Goal: Transaction & Acquisition: Purchase product/service

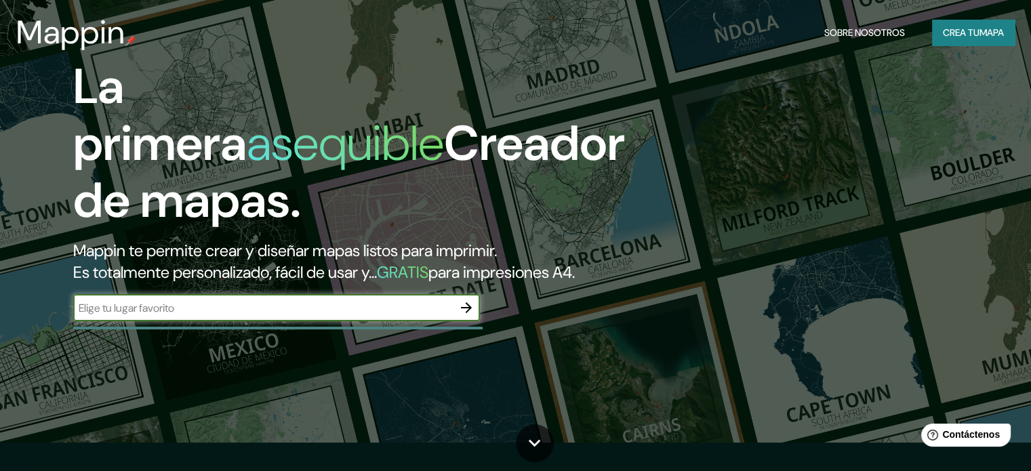
scroll to position [68, 0]
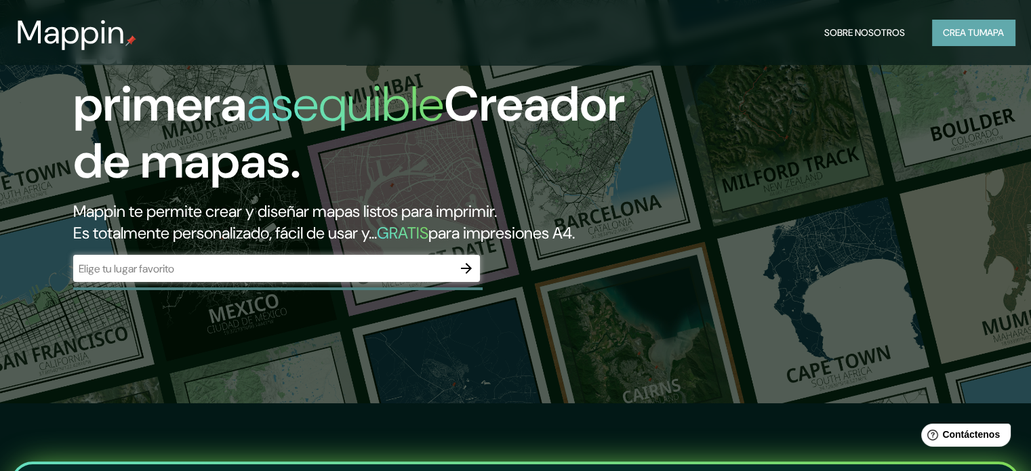
click at [945, 33] on font "Crea tu" at bounding box center [961, 32] width 37 height 12
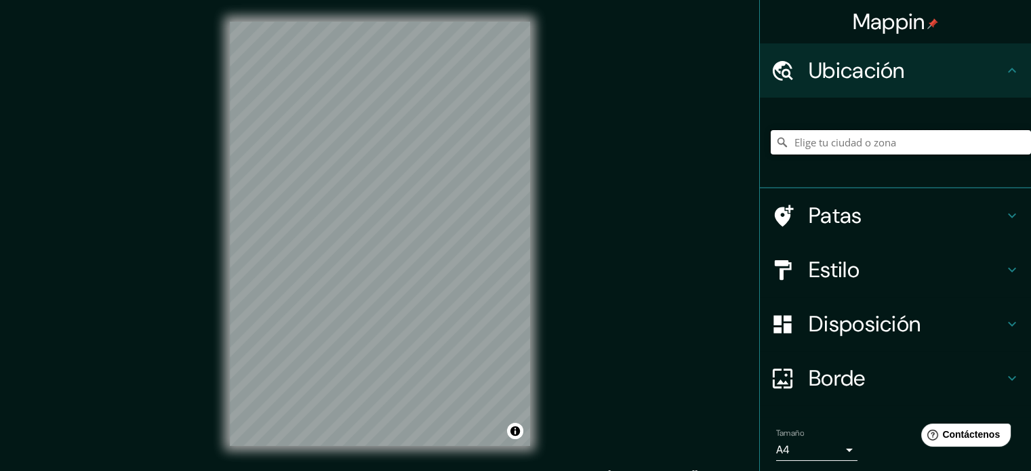
click at [798, 144] on input "Elige tu ciudad o zona" at bounding box center [901, 142] width 260 height 24
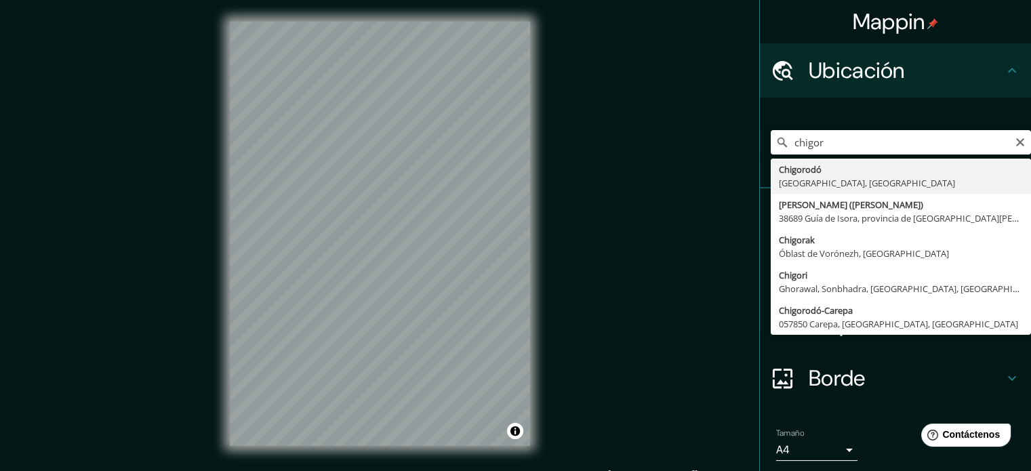
type input "Chigorodó, Antioquia, Colombia"
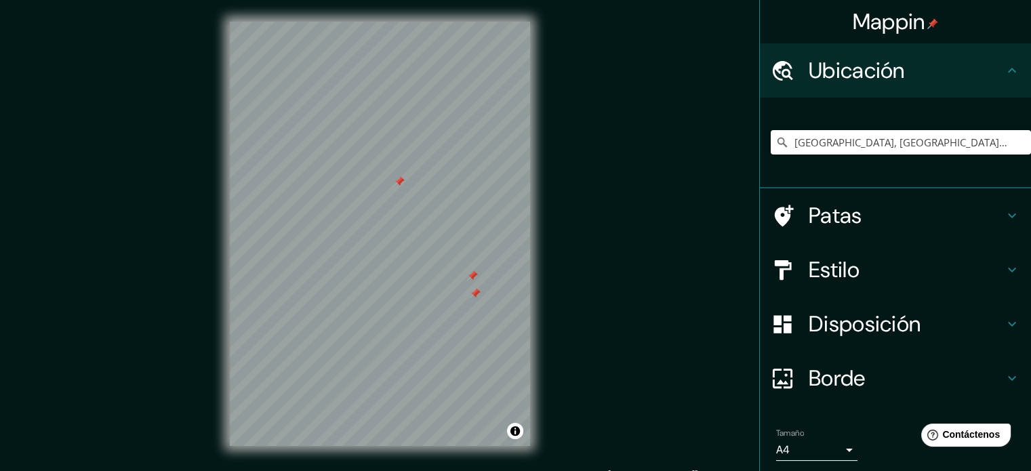
click at [838, 451] on body "Mappin Ubicación Chigorodó, Antioquia, Colombia Patas Estilo Disposición Borde …" at bounding box center [515, 235] width 1031 height 471
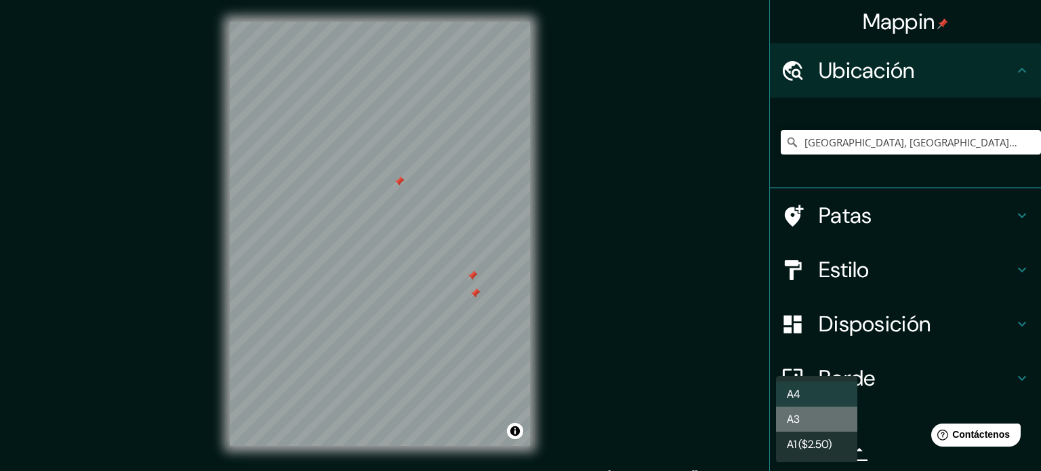
click at [828, 420] on li "A3" at bounding box center [816, 419] width 81 height 25
type input "a4"
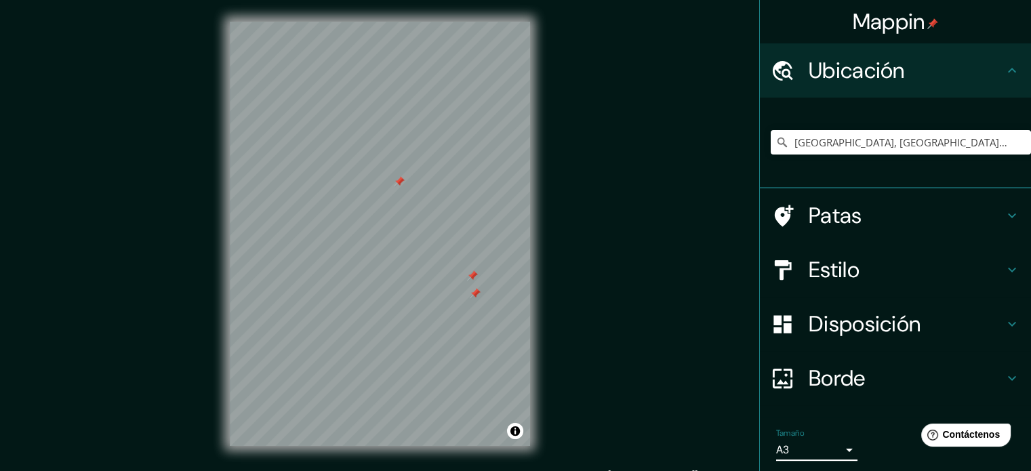
click at [876, 371] on h4 "Borde" at bounding box center [906, 378] width 195 height 27
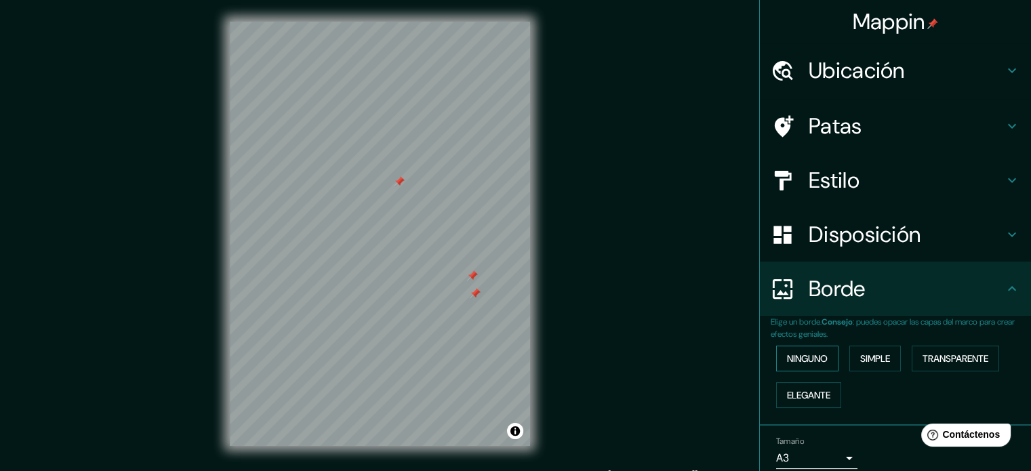
click at [818, 357] on font "Ninguno" at bounding box center [807, 358] width 41 height 12
click at [874, 361] on font "Simple" at bounding box center [875, 358] width 30 height 12
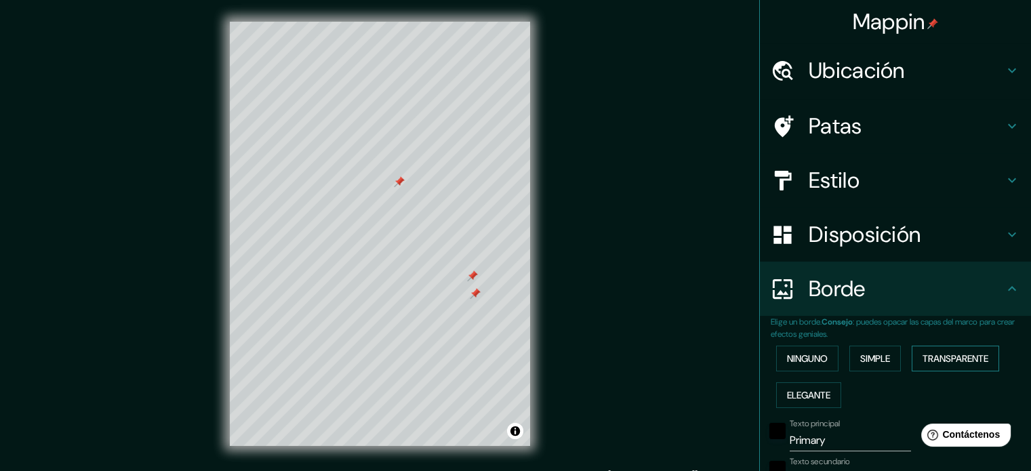
click at [950, 354] on font "Transparente" at bounding box center [955, 358] width 66 height 12
click at [816, 394] on font "Elegante" at bounding box center [808, 395] width 43 height 12
click at [851, 355] on button "Simple" at bounding box center [875, 359] width 52 height 26
click at [788, 357] on font "Ninguno" at bounding box center [807, 358] width 41 height 12
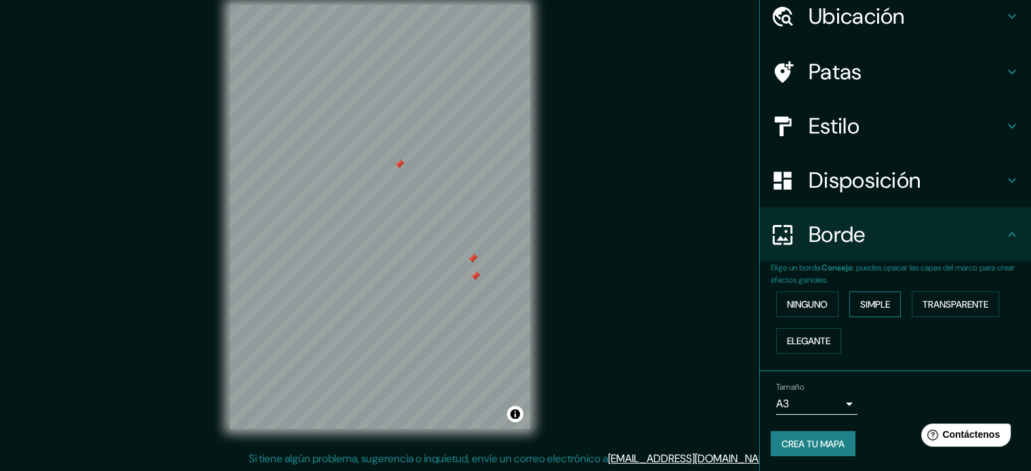
scroll to position [18, 0]
click at [931, 303] on font "Transparente" at bounding box center [955, 304] width 66 height 12
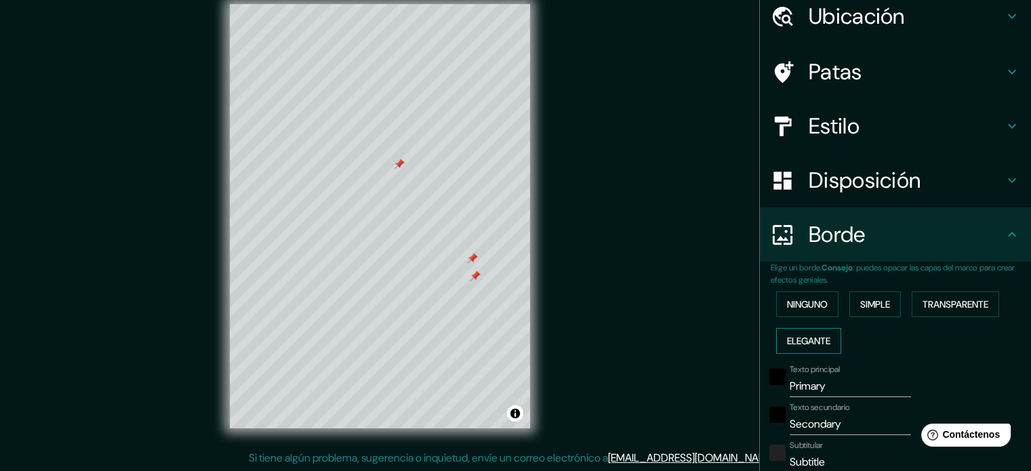
click at [802, 340] on font "Elegante" at bounding box center [808, 341] width 43 height 12
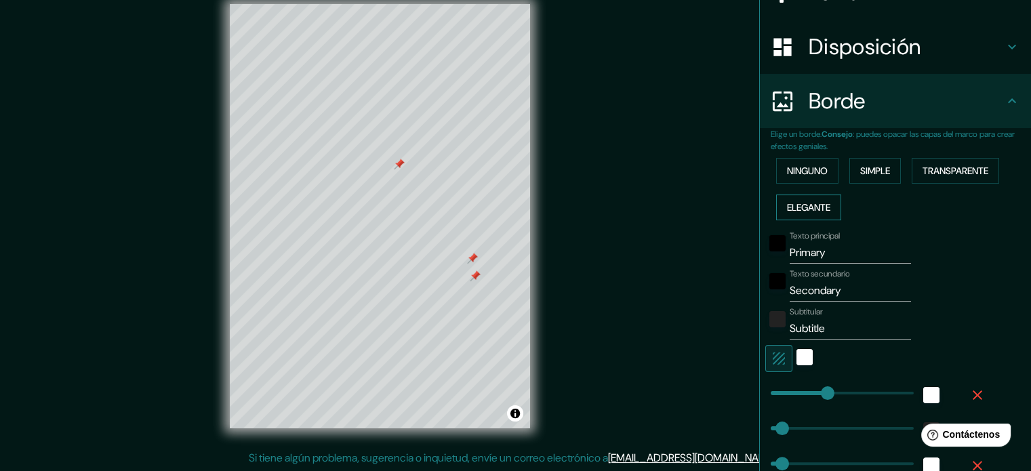
scroll to position [190, 0]
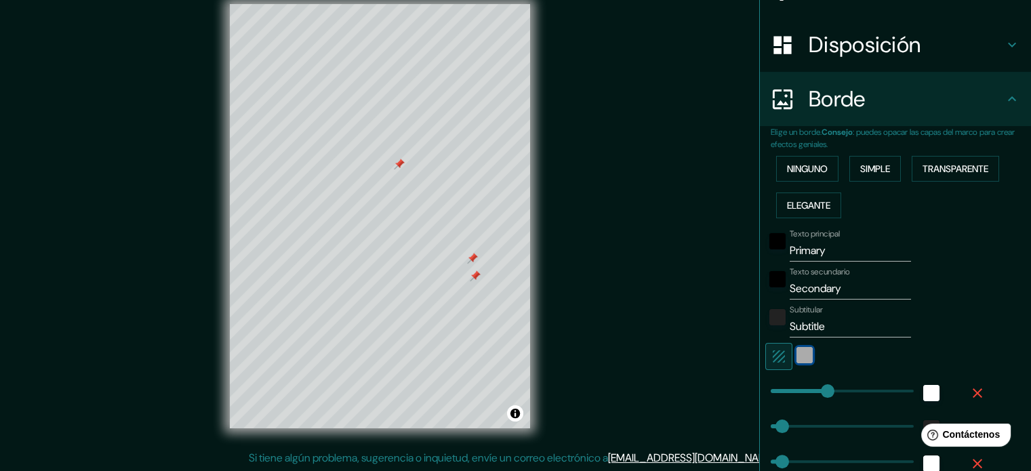
click at [796, 352] on div "blanco" at bounding box center [804, 355] width 16 height 16
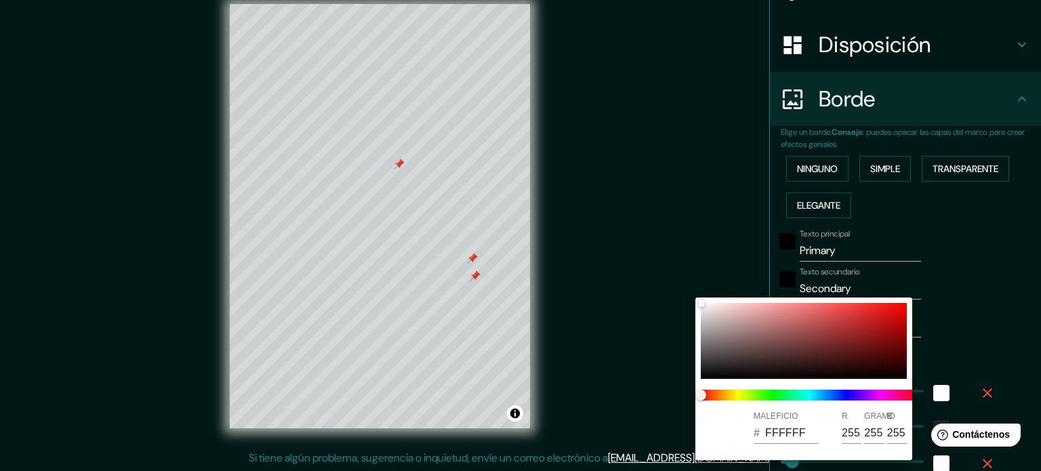
click at [985, 329] on div at bounding box center [520, 235] width 1041 height 471
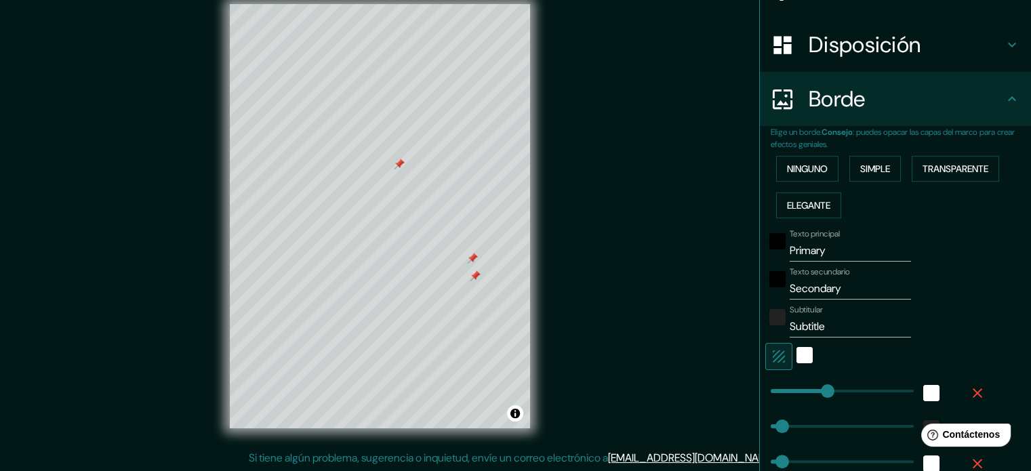
click at [776, 349] on button "button" at bounding box center [778, 356] width 27 height 27
type input "177"
type input "35"
type input "18"
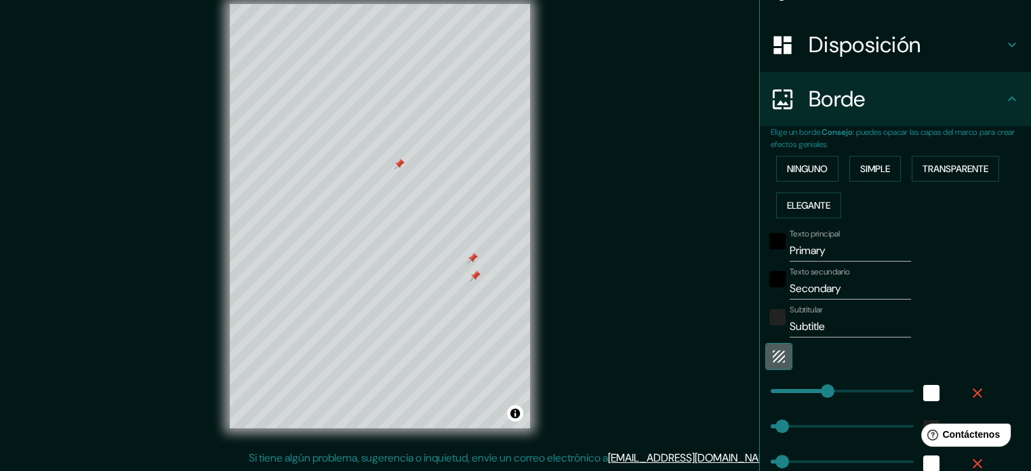
click at [776, 349] on button "button" at bounding box center [778, 356] width 27 height 27
type input "177"
type input "35"
type input "18"
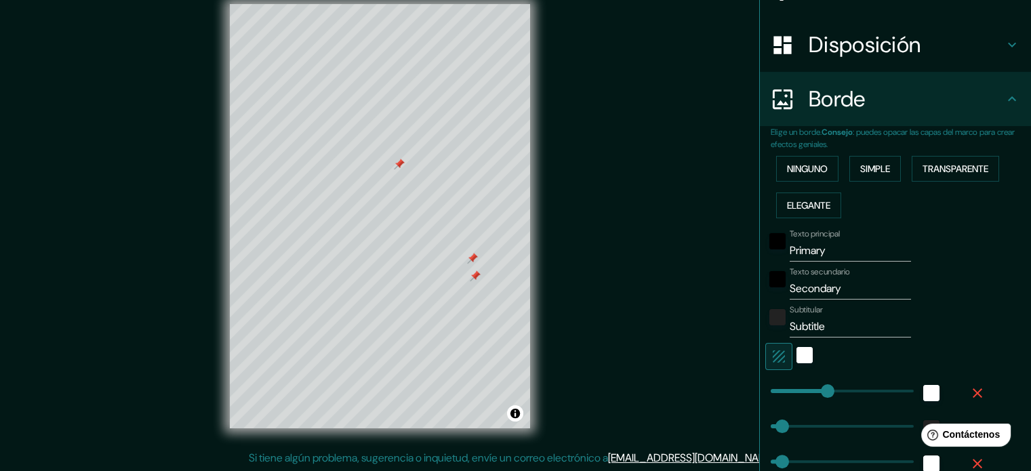
click at [776, 349] on button "button" at bounding box center [778, 356] width 27 height 27
type input "177"
type input "35"
type input "18"
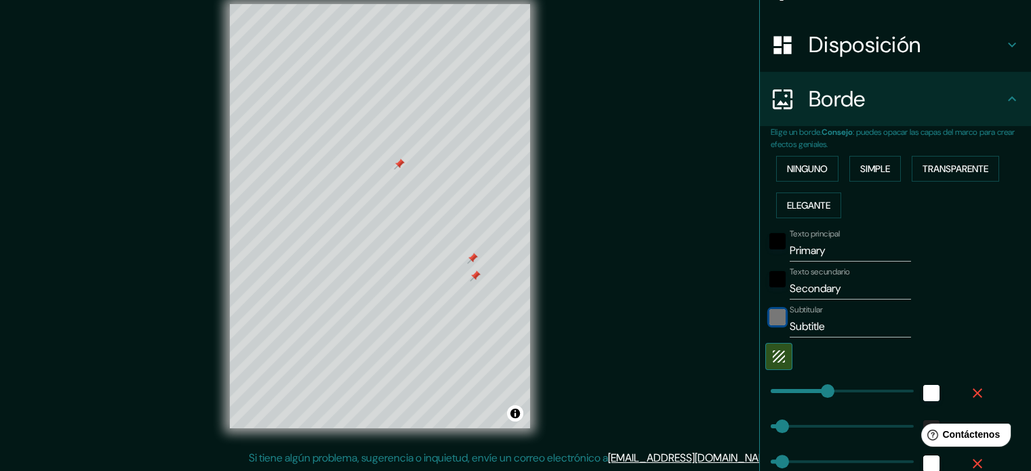
click at [774, 319] on div "color-222222" at bounding box center [777, 317] width 16 height 16
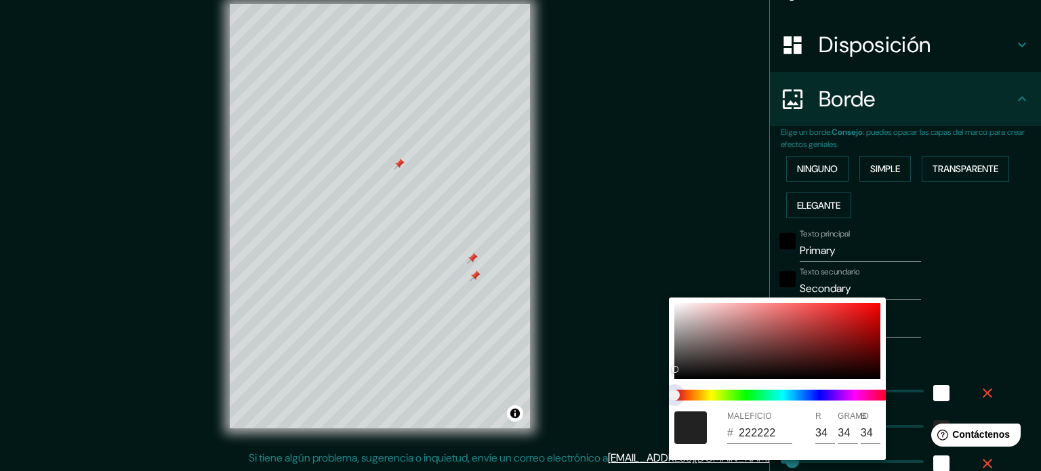
type input "177"
type input "35"
type input "18"
type input "212121"
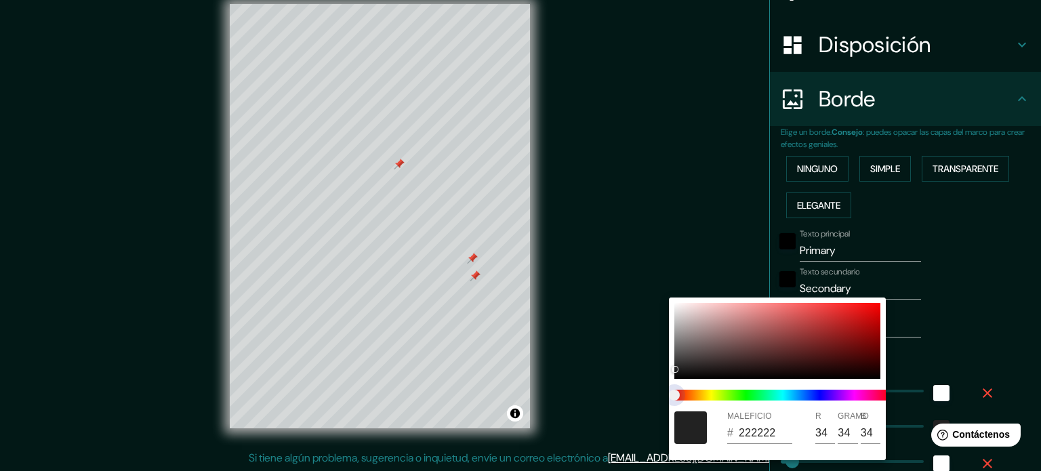
type input "33"
type input "177"
type input "35"
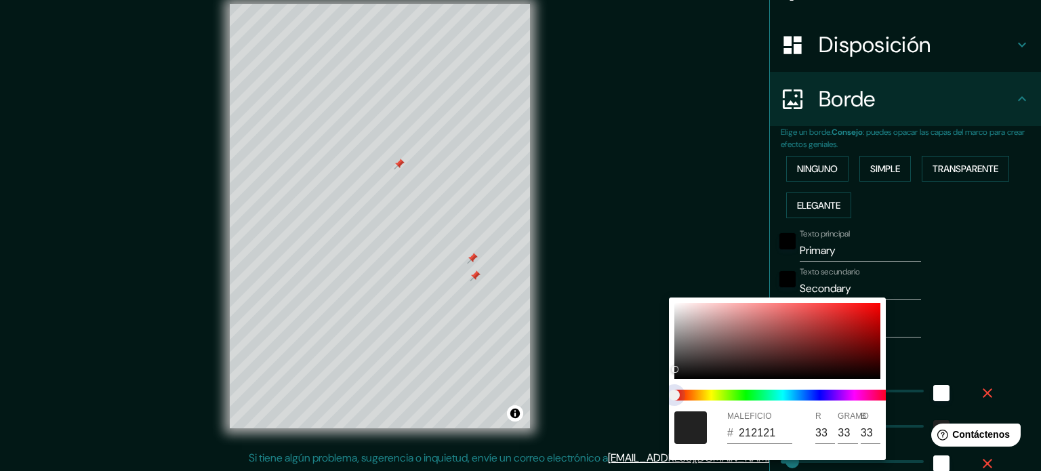
type input "35"
type input "18"
type input "177"
type input "35"
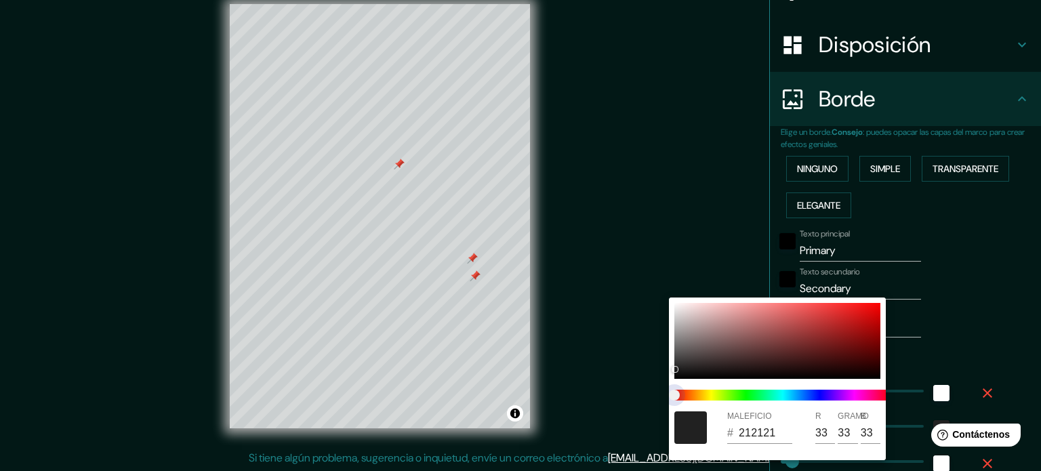
type input "18"
type input "177"
type input "35"
type input "18"
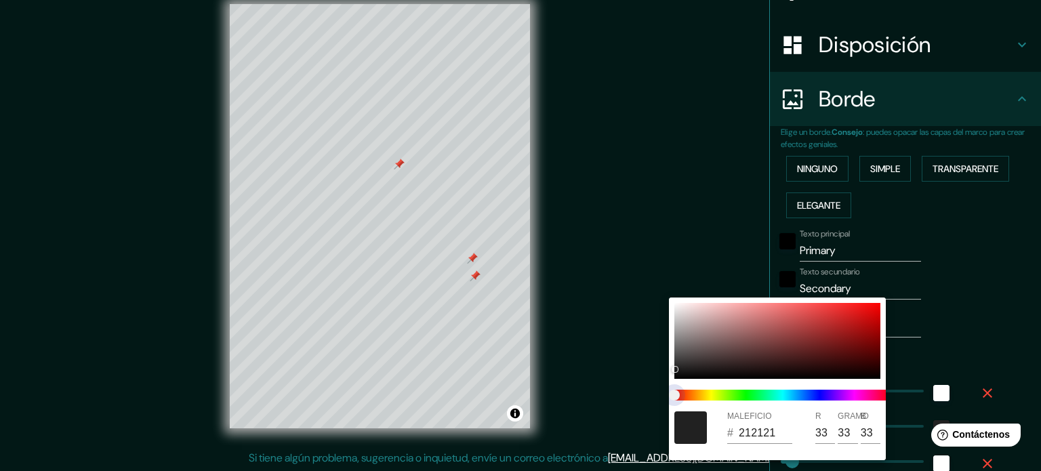
type input "177"
type input "35"
type input "18"
type input "177"
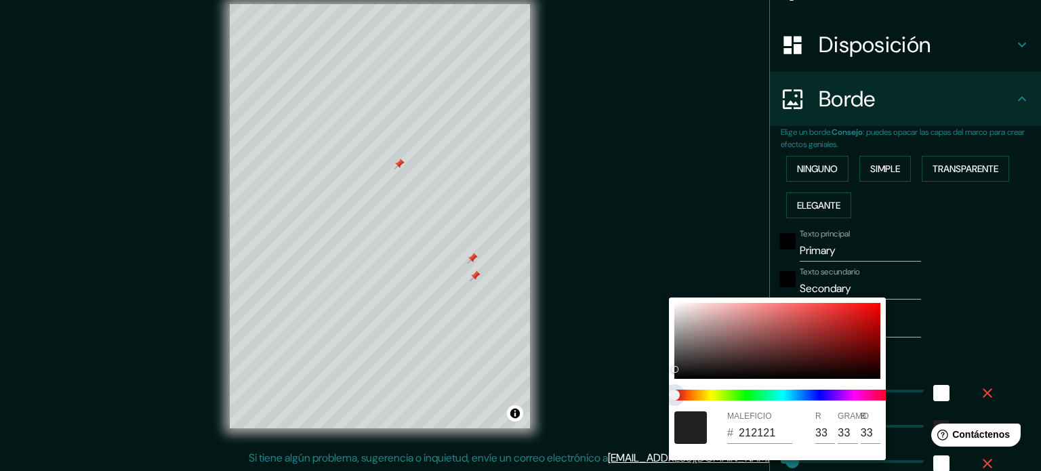
type input "35"
type input "18"
type input "177"
type input "35"
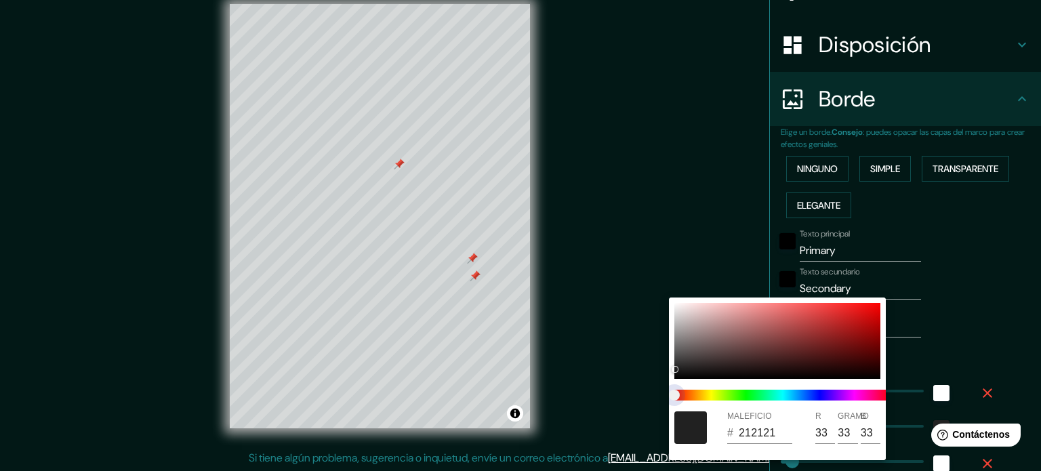
type input "35"
type input "18"
type input "177"
type input "35"
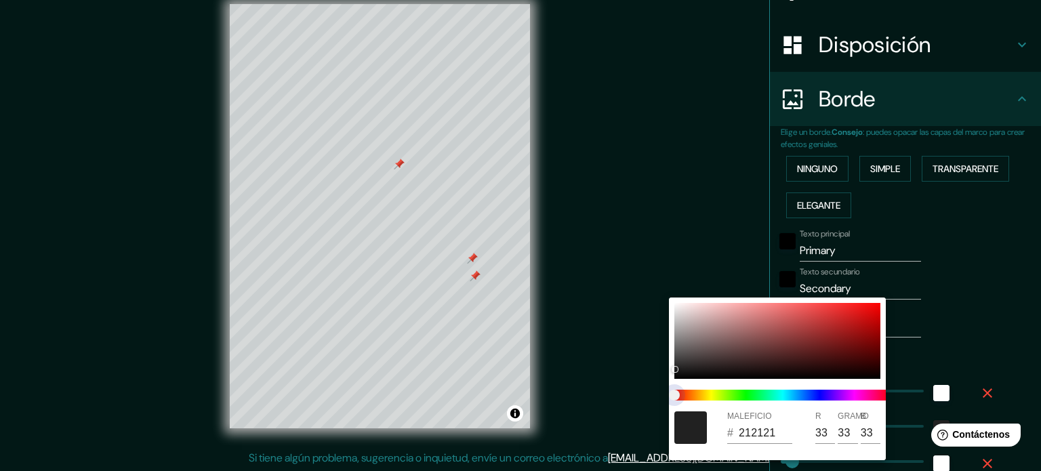
type input "18"
type input "177"
type input "35"
type input "18"
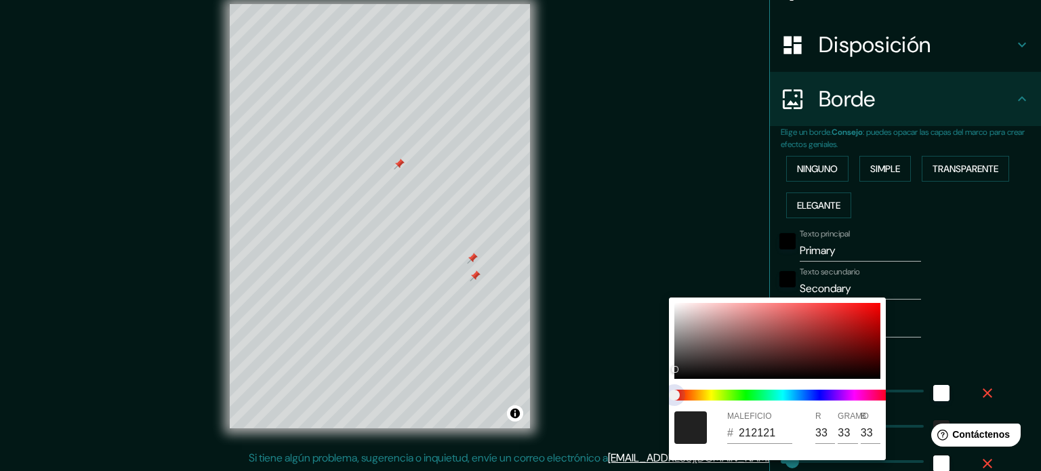
drag, startPoint x: 674, startPoint y: 394, endPoint x: 812, endPoint y: 392, distance: 138.3
click at [812, 392] on span at bounding box center [782, 395] width 217 height 11
type input "177"
type input "35"
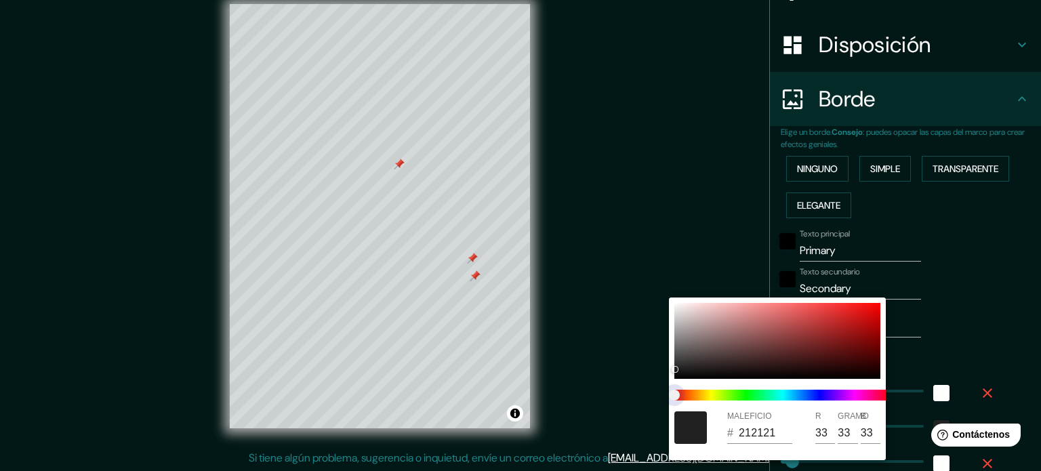
type input "18"
type input "177"
type input "35"
type input "18"
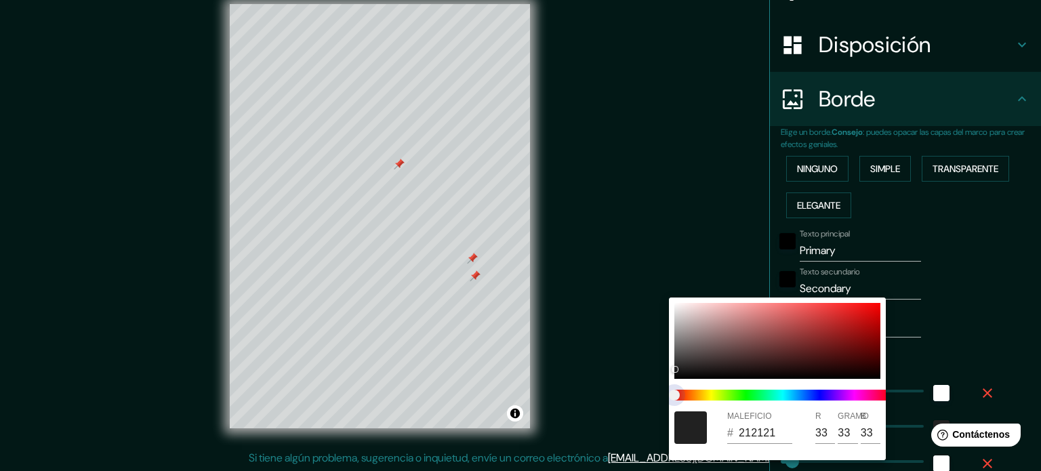
click at [781, 392] on span at bounding box center [782, 395] width 217 height 11
type input "177"
type input "35"
type input "18"
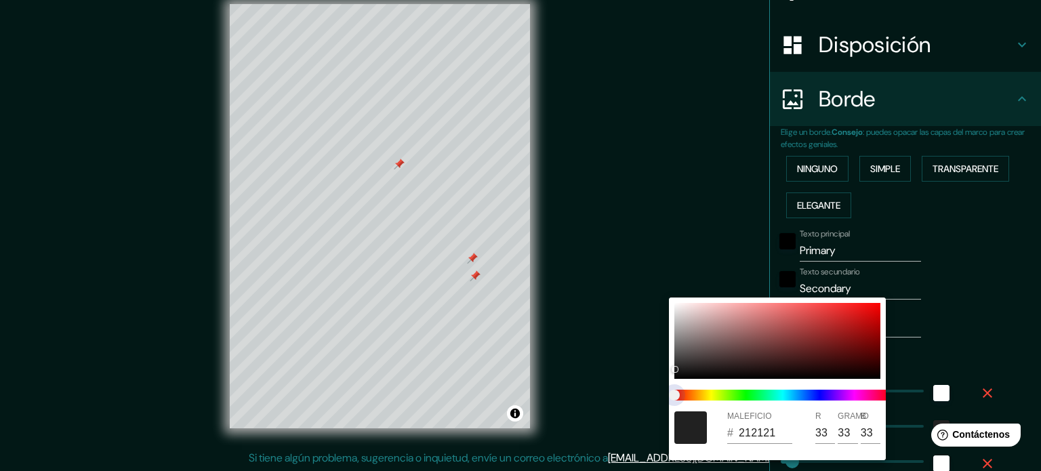
type input "177"
type input "35"
type input "18"
click at [781, 392] on span at bounding box center [782, 395] width 217 height 11
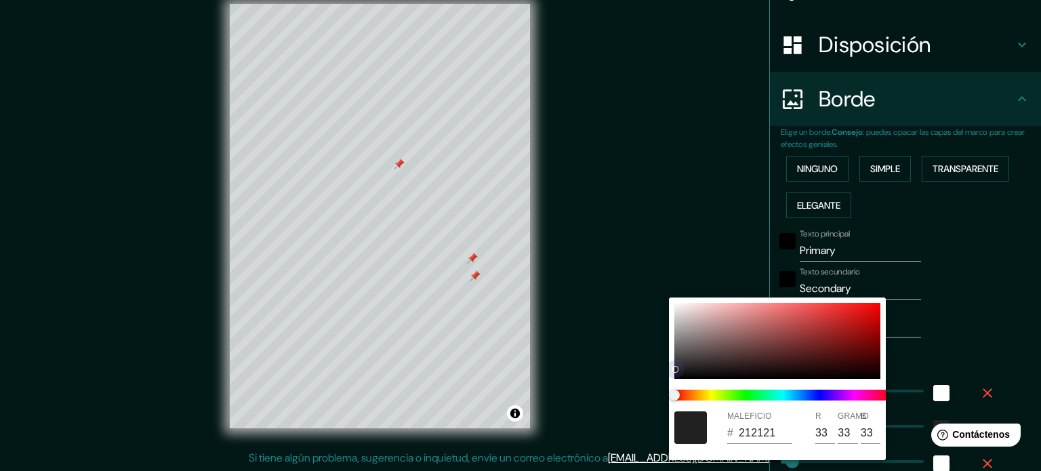
click at [765, 350] on div at bounding box center [777, 341] width 206 height 76
type input "177"
type input "35"
type input "18"
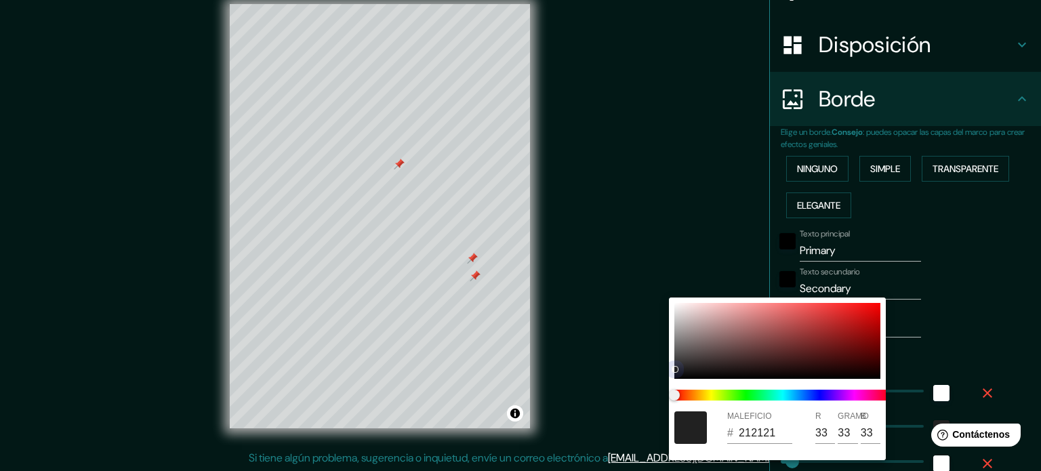
type input "5F3535"
type input "95"
type input "53"
click at [725, 322] on div at bounding box center [777, 341] width 206 height 76
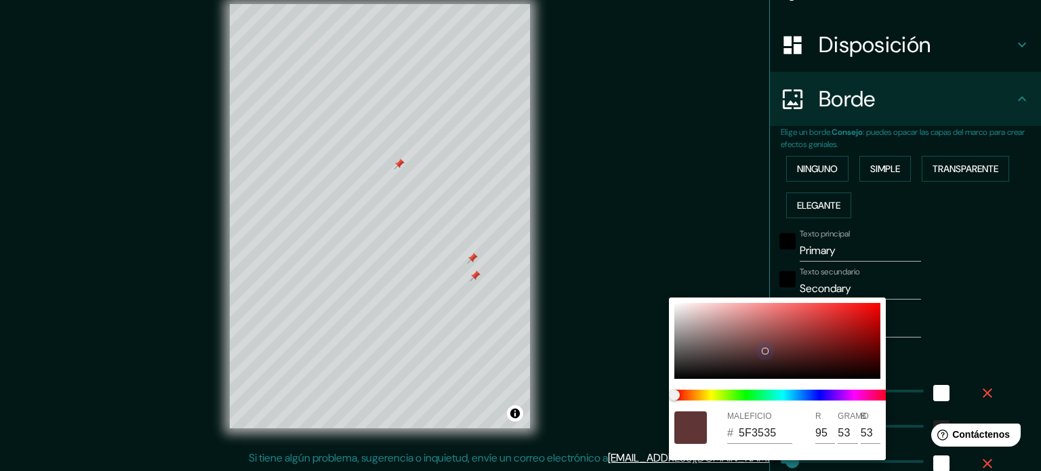
type input "177"
type input "35"
type input "18"
type input "C09191"
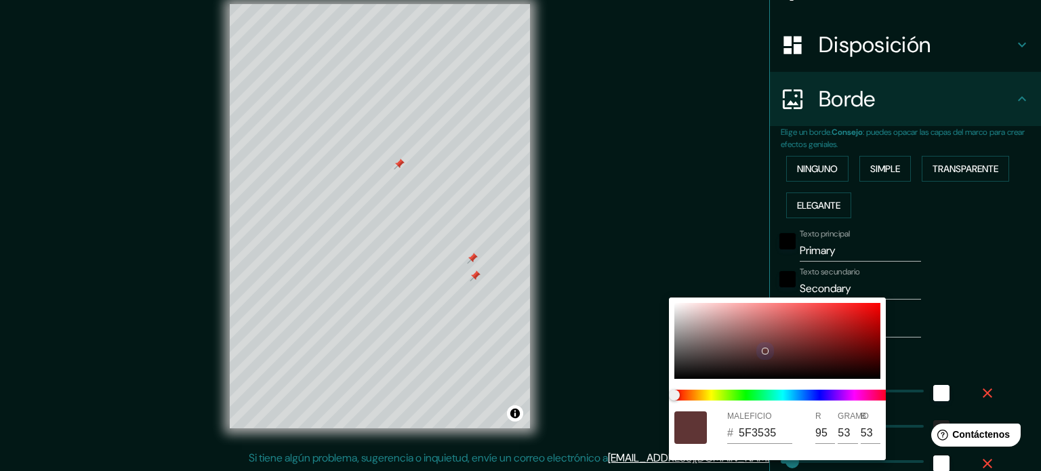
type input "192"
type input "145"
type input "177"
type input "35"
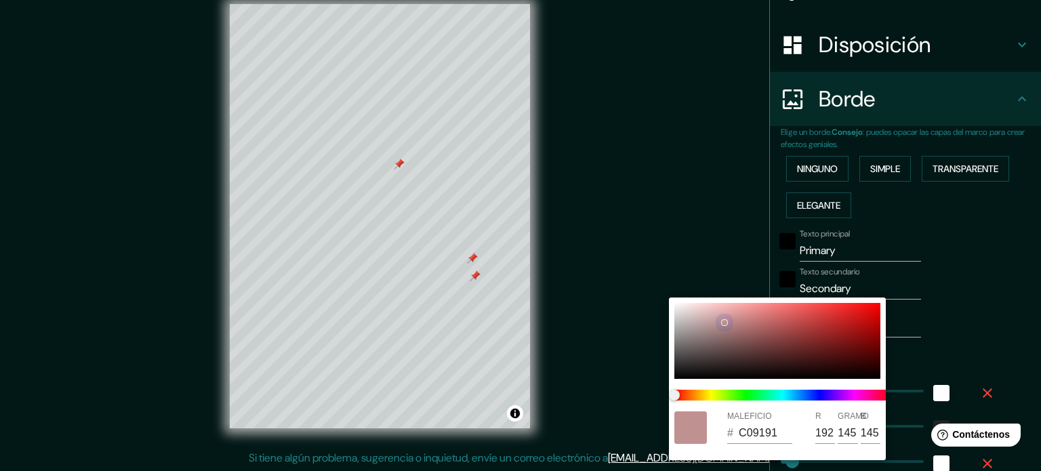
type input "35"
type input "18"
type input "D4BFBF"
type input "212"
type input "191"
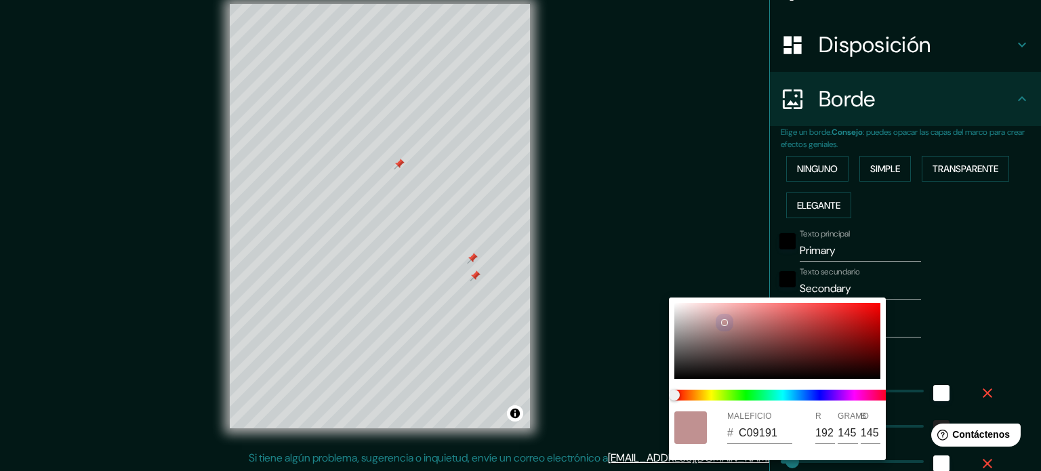
type input "191"
drag, startPoint x: 721, startPoint y: 322, endPoint x: 658, endPoint y: 268, distance: 83.1
click at [658, 268] on div "MALEFICIO # D4BFBF R 212 GRAMO 191 B 191" at bounding box center [520, 235] width 1041 height 471
click at [678, 306] on div at bounding box center [777, 341] width 206 height 76
type input "177"
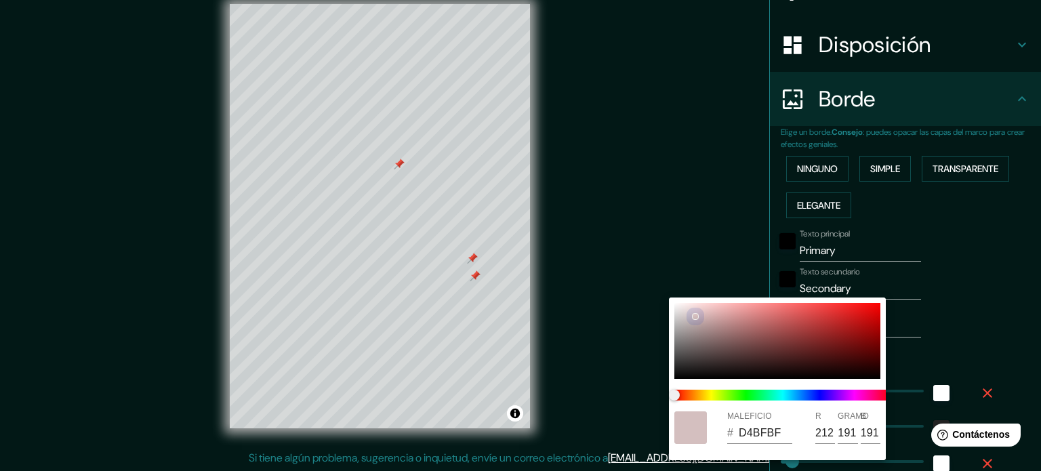
type input "35"
type input "18"
type input "F2EDED"
type input "242"
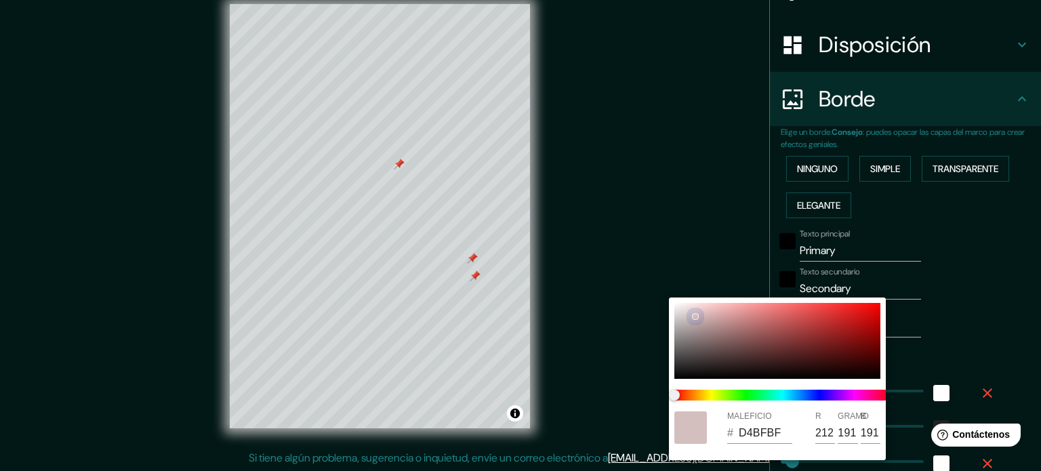
type input "237"
click at [678, 306] on div at bounding box center [678, 307] width 5 height 5
type input "177"
type input "35"
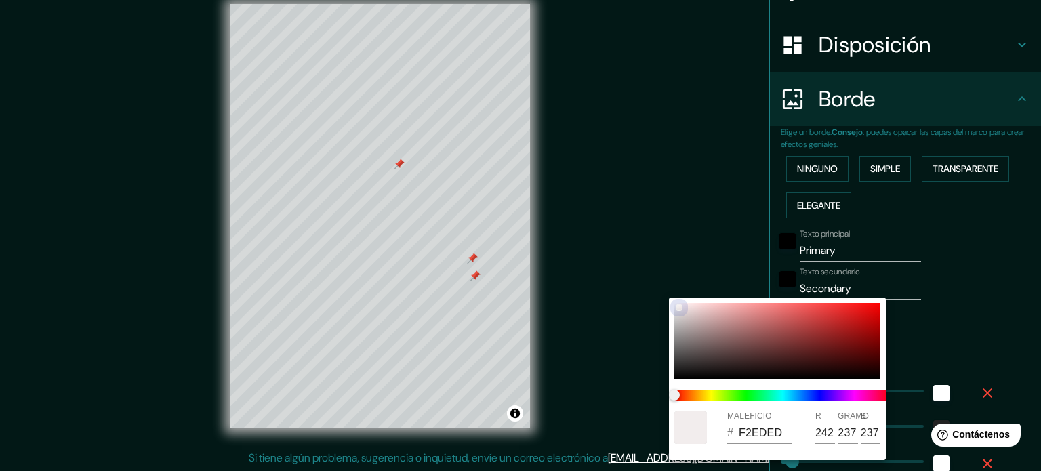
type input "35"
type input "18"
type input "F4F0F0"
type input "244"
type input "240"
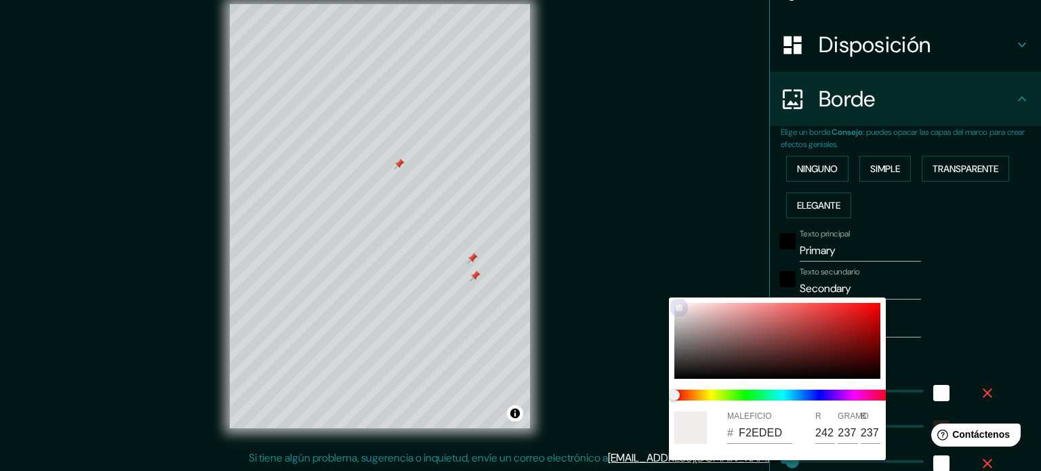
type input "240"
type input "177"
type input "35"
type input "18"
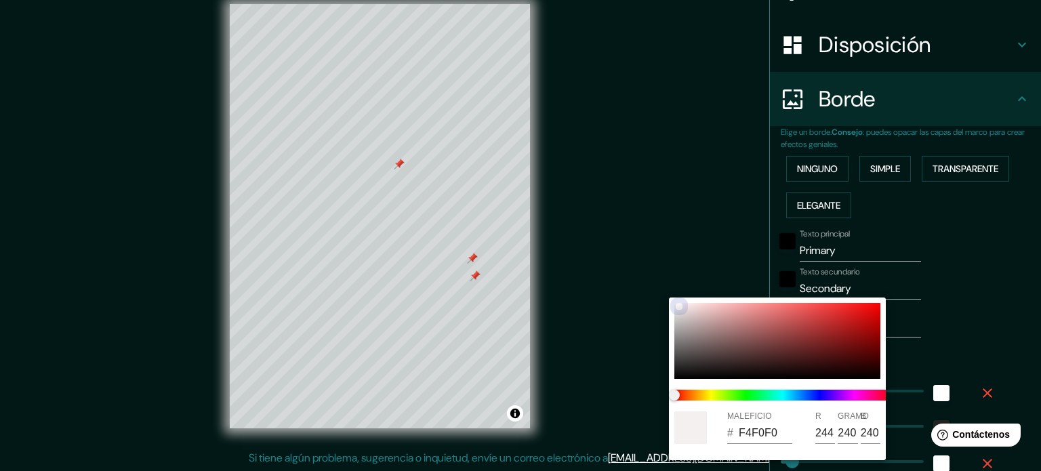
type input "FFFFFF"
type input "255"
drag, startPoint x: 678, startPoint y: 306, endPoint x: 662, endPoint y: 298, distance: 17.3
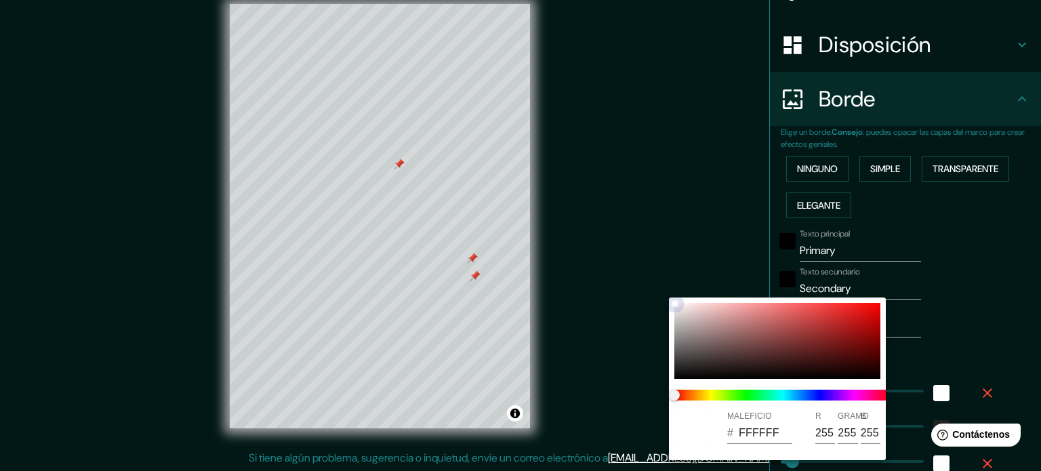
click at [662, 298] on div "MALEFICIO # FFFFFF R 255 GRAMO 255 B 255" at bounding box center [520, 235] width 1041 height 471
click at [968, 320] on div at bounding box center [520, 235] width 1041 height 471
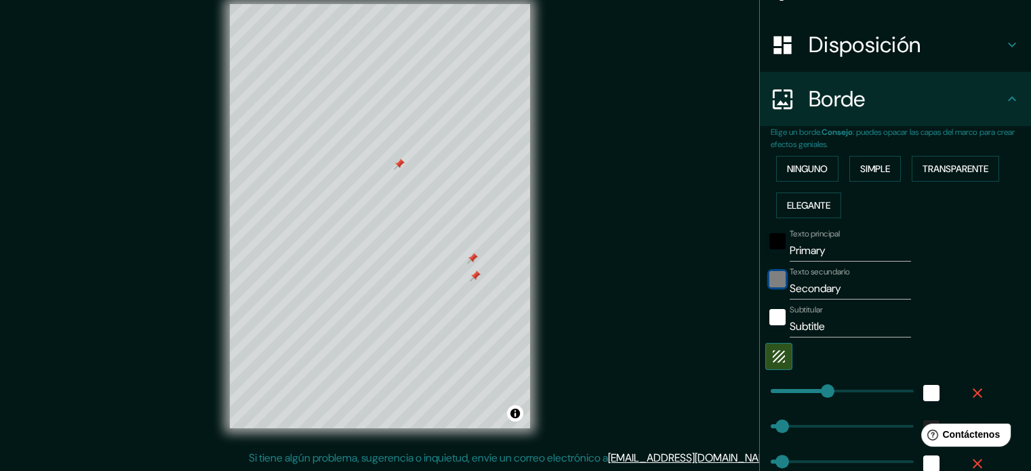
click at [770, 279] on div "negro" at bounding box center [777, 279] width 16 height 16
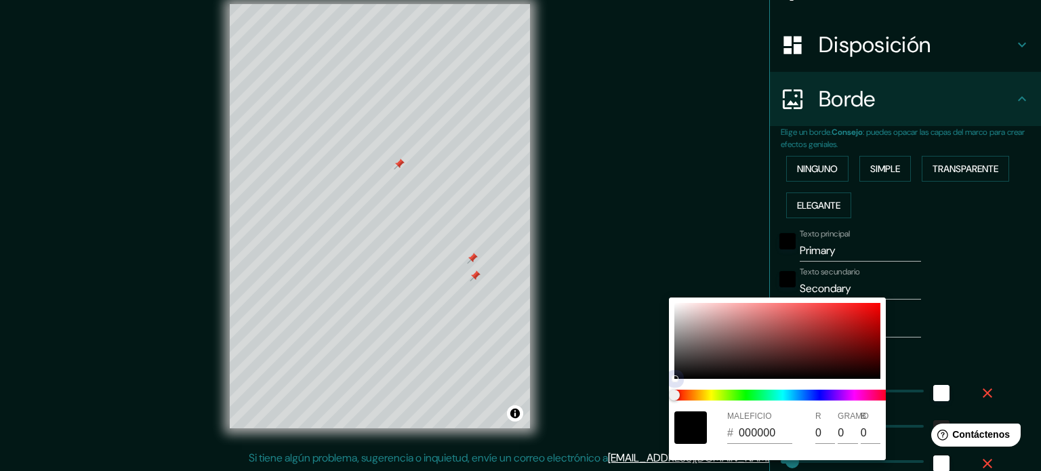
click at [674, 304] on div at bounding box center [777, 341] width 206 height 76
type input "177"
type input "35"
type input "18"
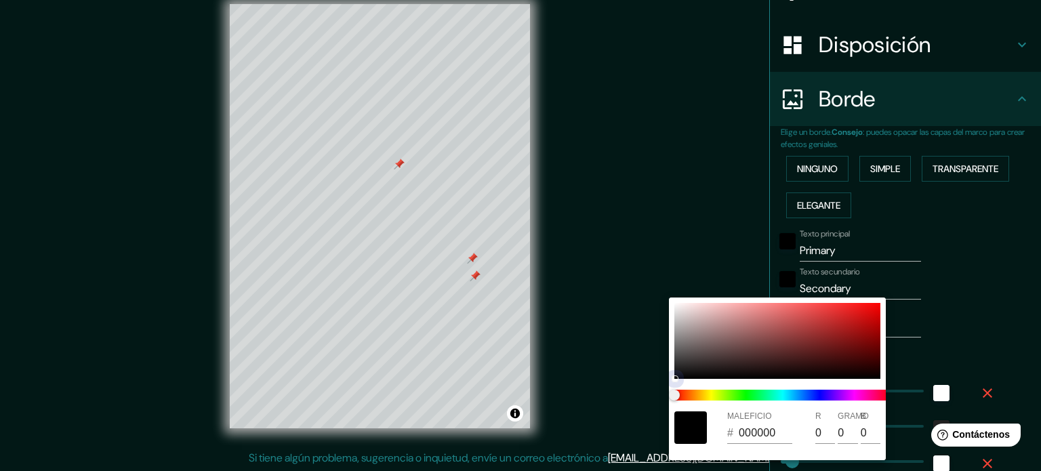
type input "FBFBFB"
type input "251"
type input "177"
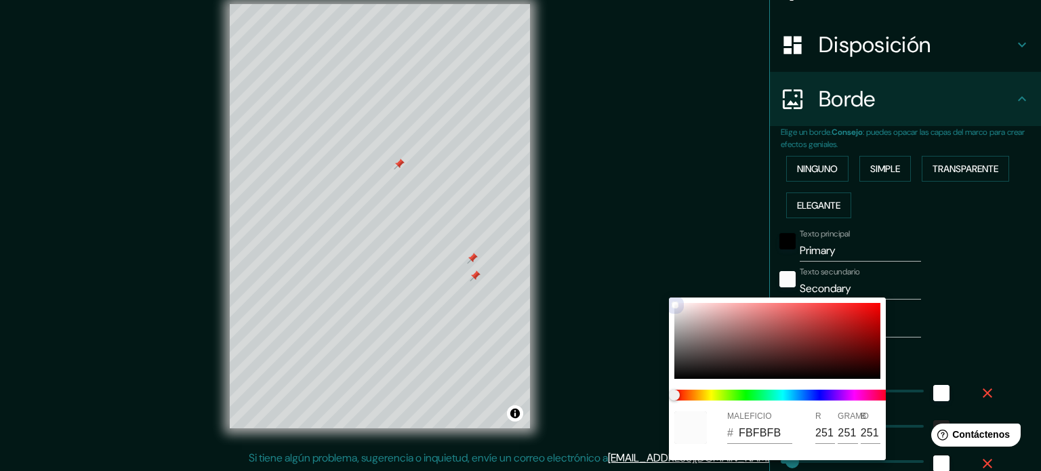
type input "35"
type input "18"
type input "FBFAFA"
type input "250"
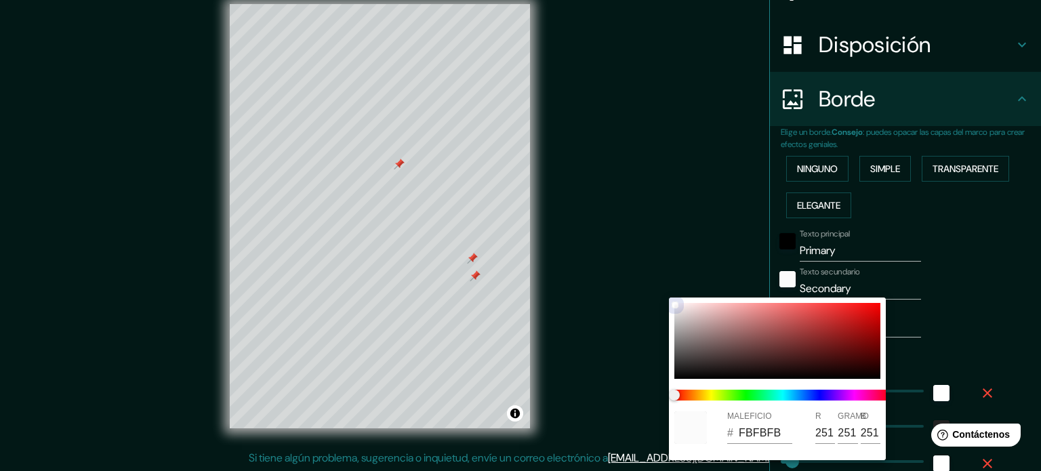
type input "250"
drag, startPoint x: 675, startPoint y: 304, endPoint x: 674, endPoint y: 298, distance: 6.8
click at [674, 298] on div "MALEFICIO # FBFAFA R 251 GRAMO 250 B 250" at bounding box center [777, 379] width 217 height 163
click at [874, 375] on div at bounding box center [777, 341] width 206 height 76
type input "177"
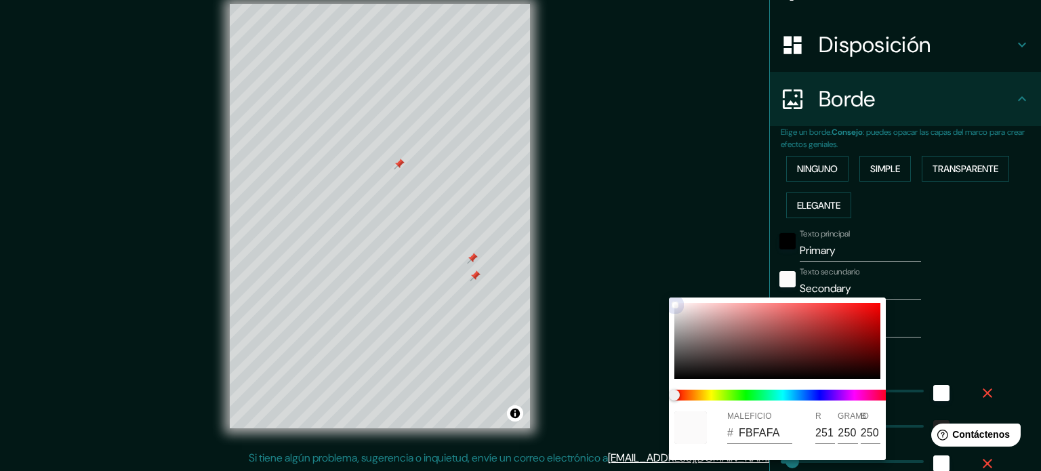
type input "35"
type input "18"
type input "0C0000"
type input "12"
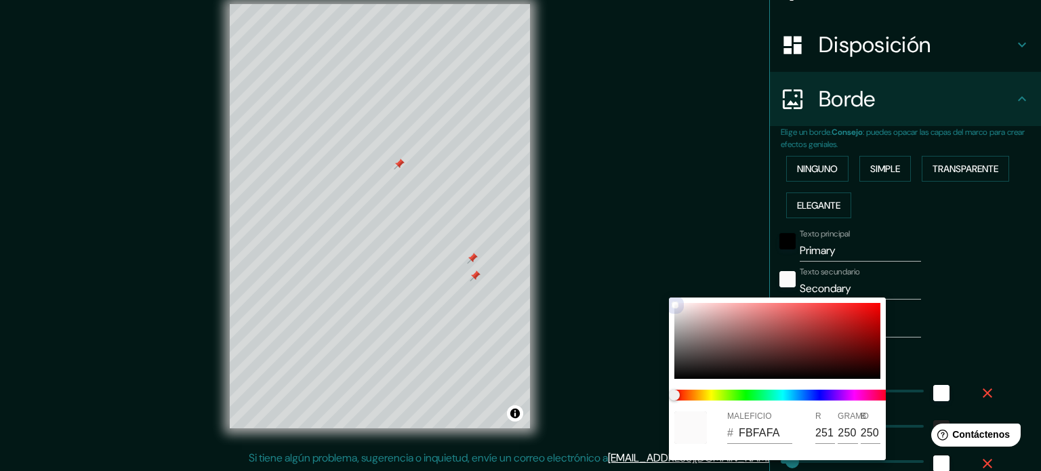
type input "0"
type input "177"
type input "35"
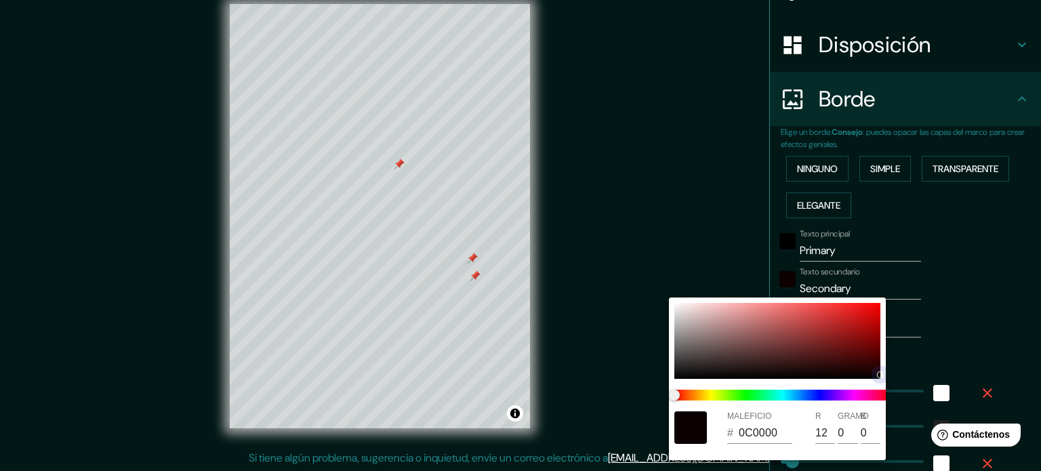
type input "18"
type input "030000"
type input "3"
type input "177"
type input "35"
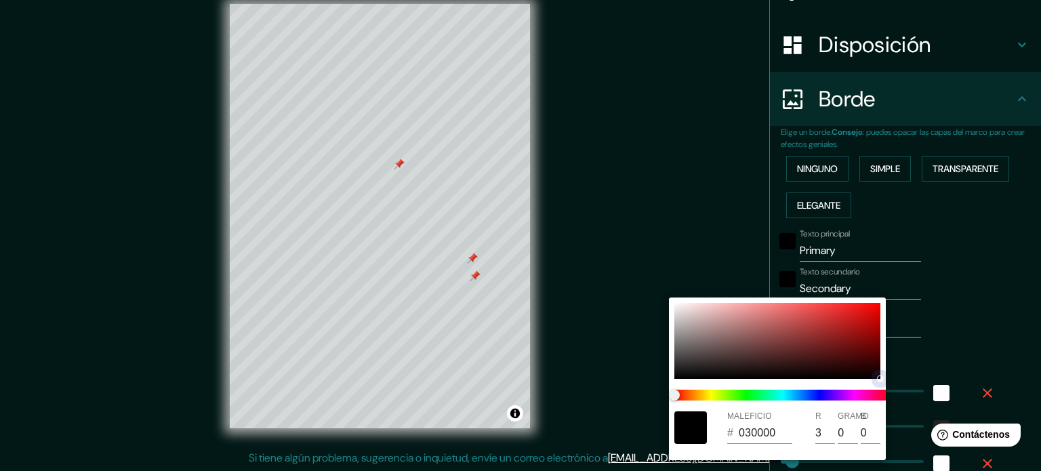
type input "35"
type input "18"
type input "010000"
type input "1"
drag, startPoint x: 874, startPoint y: 375, endPoint x: 882, endPoint y: 378, distance: 8.2
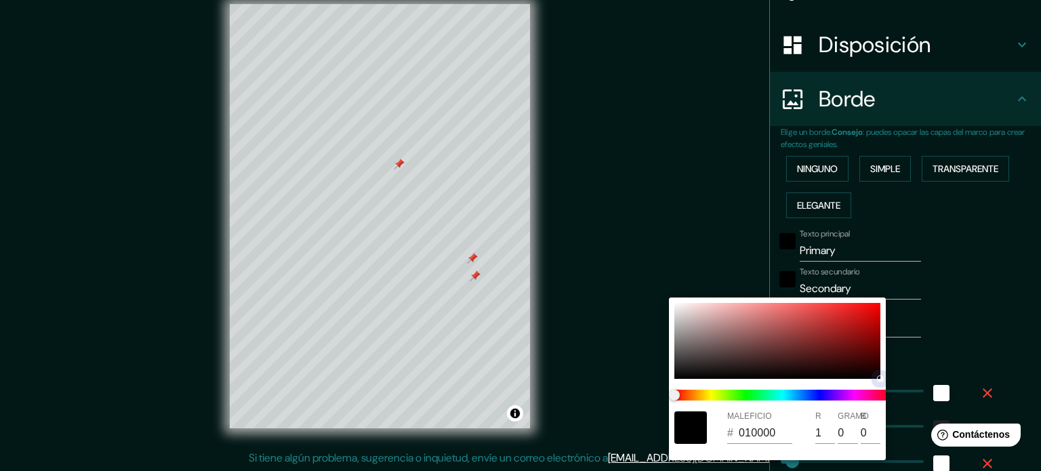
click at [880, 378] on div at bounding box center [777, 341] width 206 height 76
type input "177"
type input "35"
type input "18"
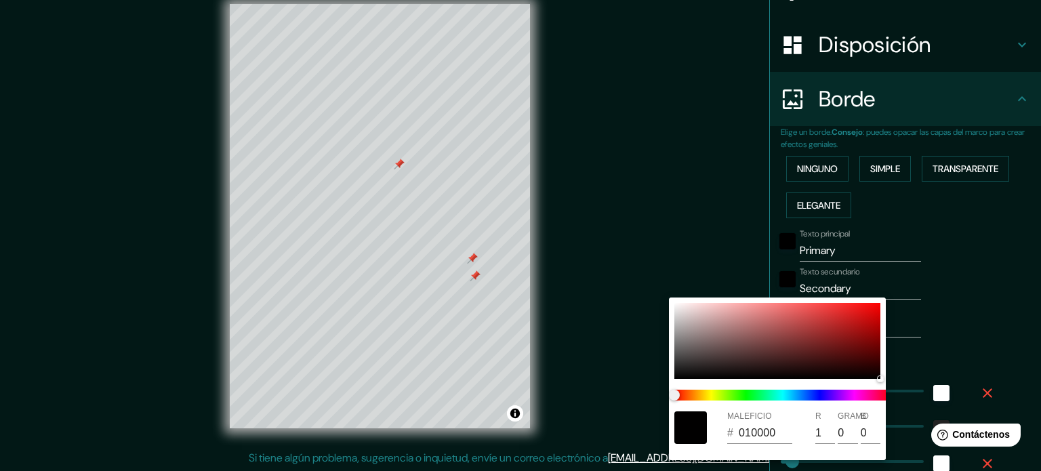
click at [947, 323] on div at bounding box center [520, 235] width 1041 height 471
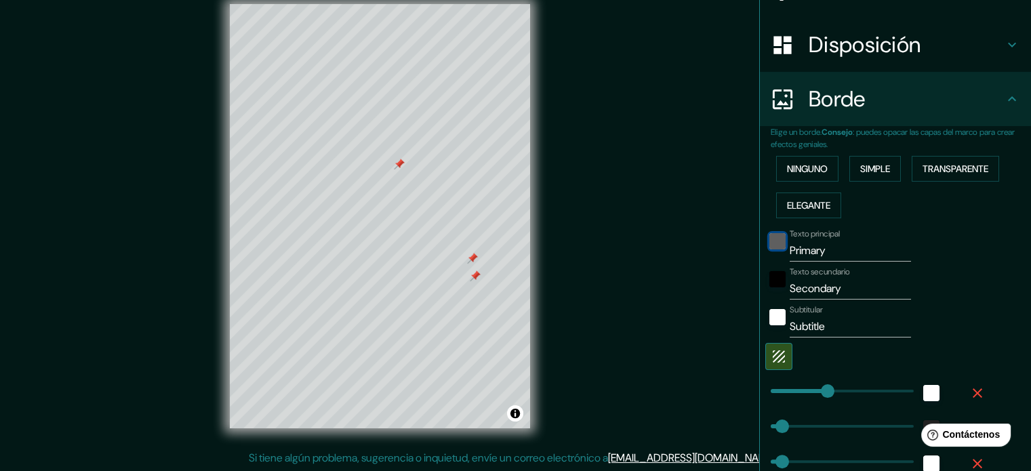
click at [769, 238] on div "negro" at bounding box center [777, 241] width 16 height 16
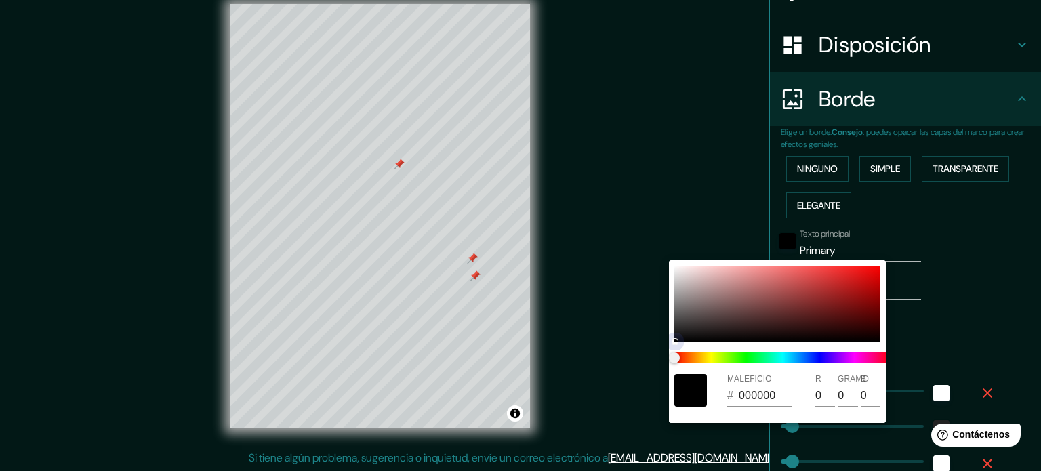
click at [675, 267] on div at bounding box center [777, 304] width 206 height 76
type input "177"
type input "35"
type input "18"
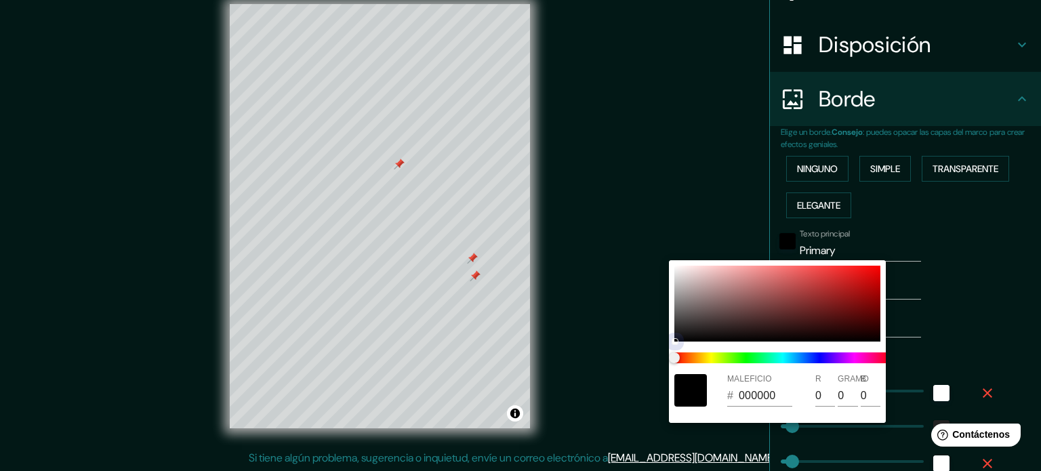
type input "FBFAFA"
type input "251"
type input "250"
type input "177"
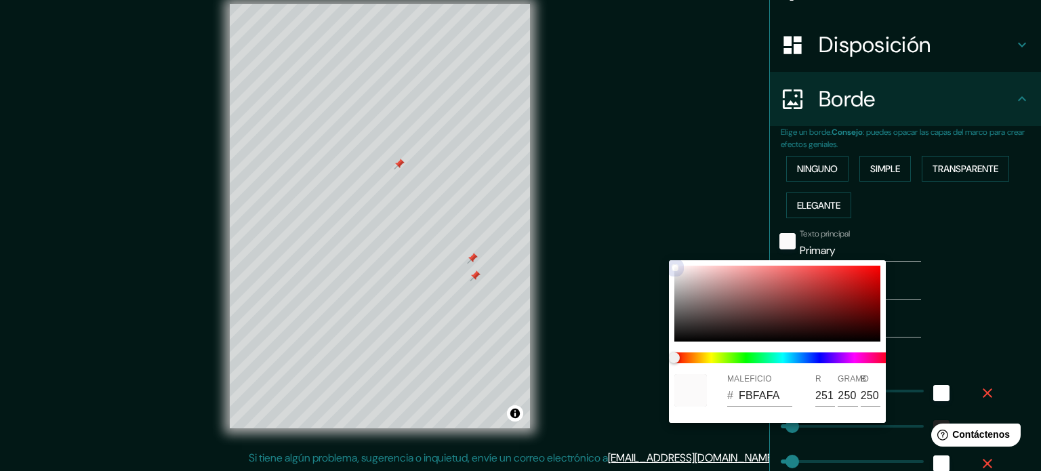
type input "35"
type input "18"
type input "FFFEFE"
type input "255"
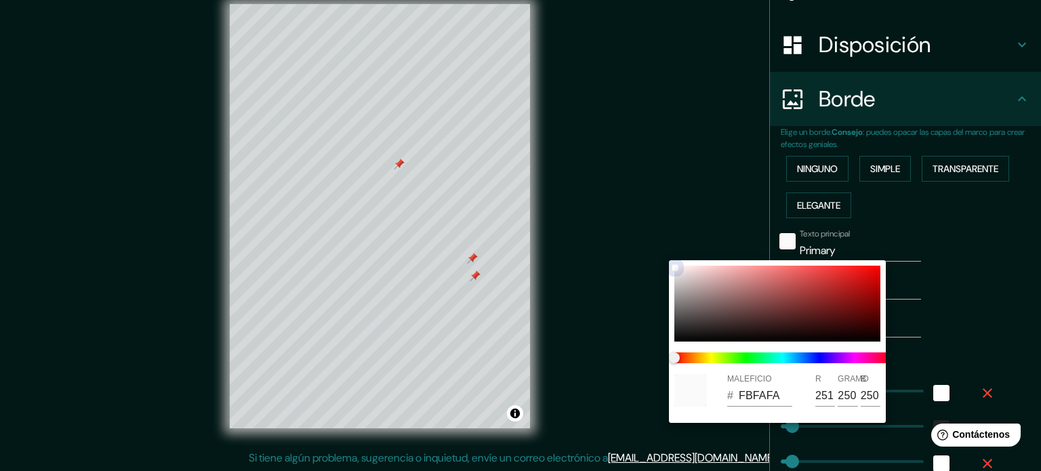
type input "254"
type input "177"
type input "35"
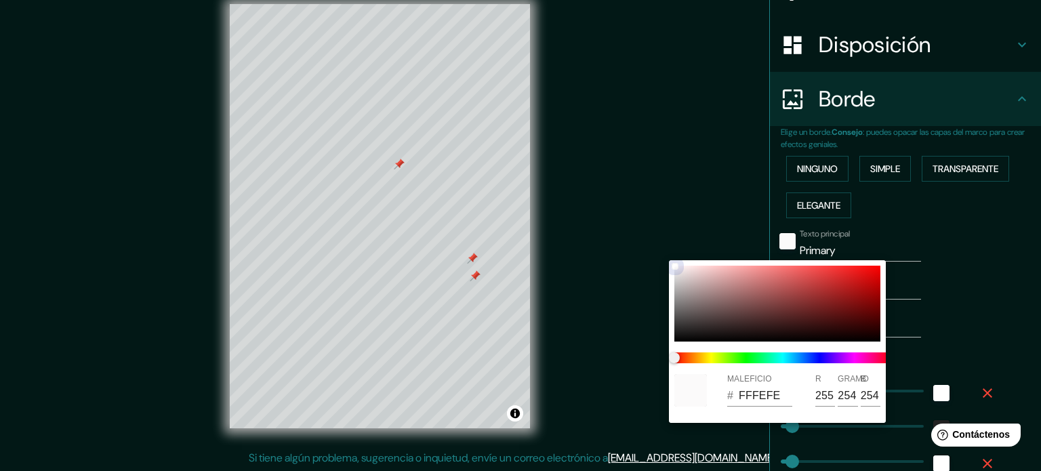
type input "18"
type input "FFFFFF"
type input "255"
click at [674, 264] on div at bounding box center [674, 266] width 5 height 5
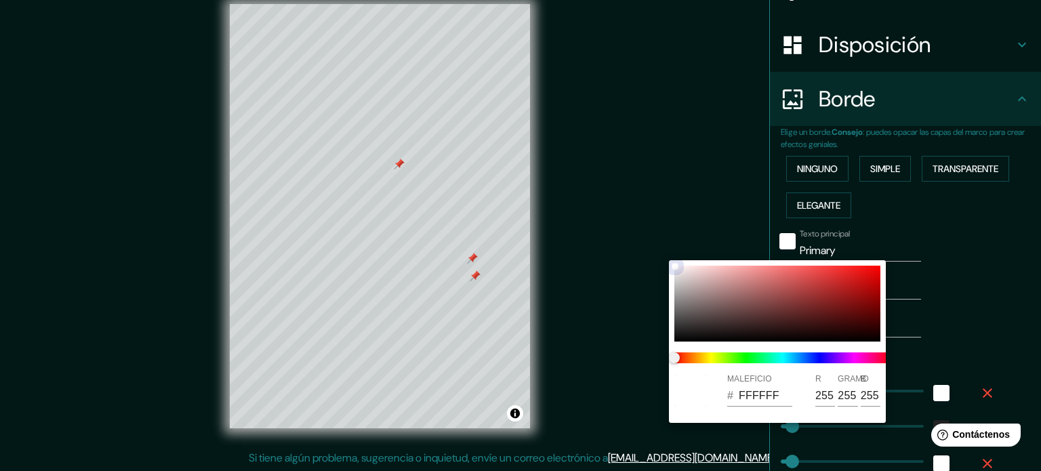
type input "177"
type input "35"
type input "18"
click at [943, 235] on div at bounding box center [520, 235] width 1041 height 471
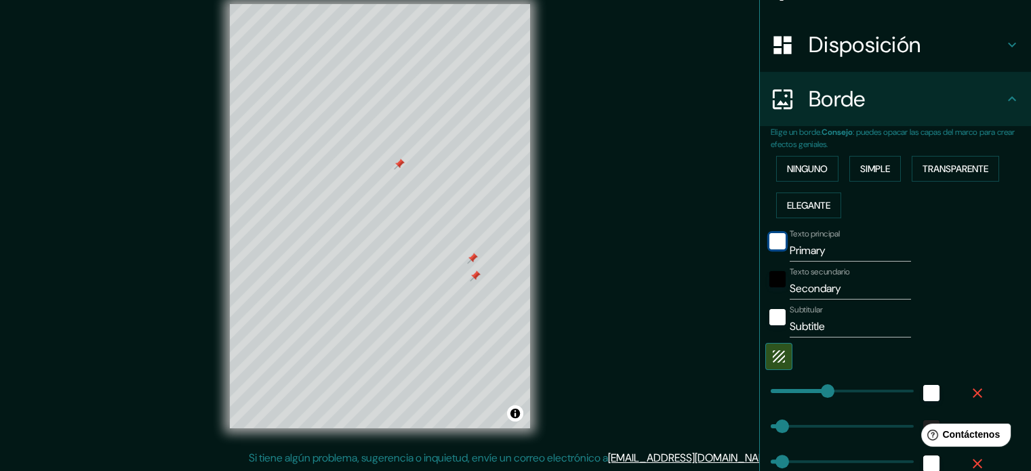
click at [399, 164] on div at bounding box center [399, 164] width 11 height 11
click at [472, 258] on div at bounding box center [472, 258] width 11 height 11
click at [474, 274] on div at bounding box center [475, 275] width 11 height 11
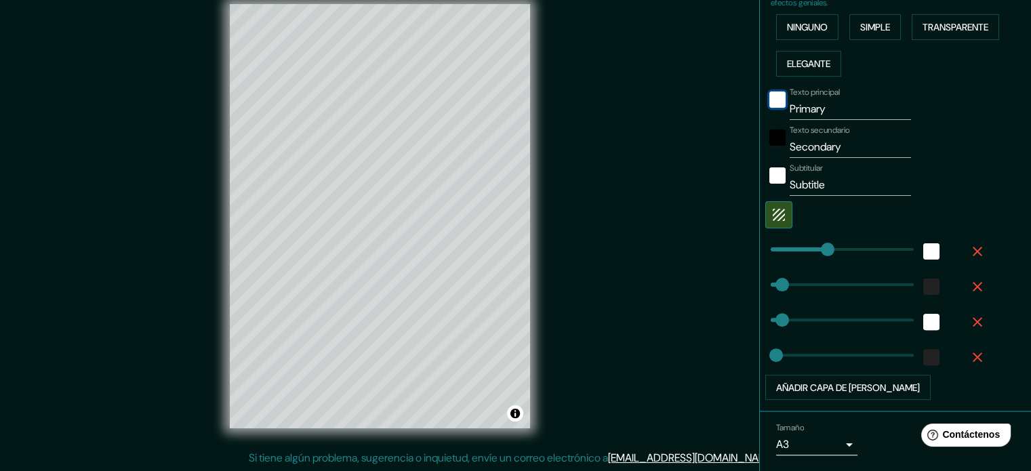
scroll to position [371, 0]
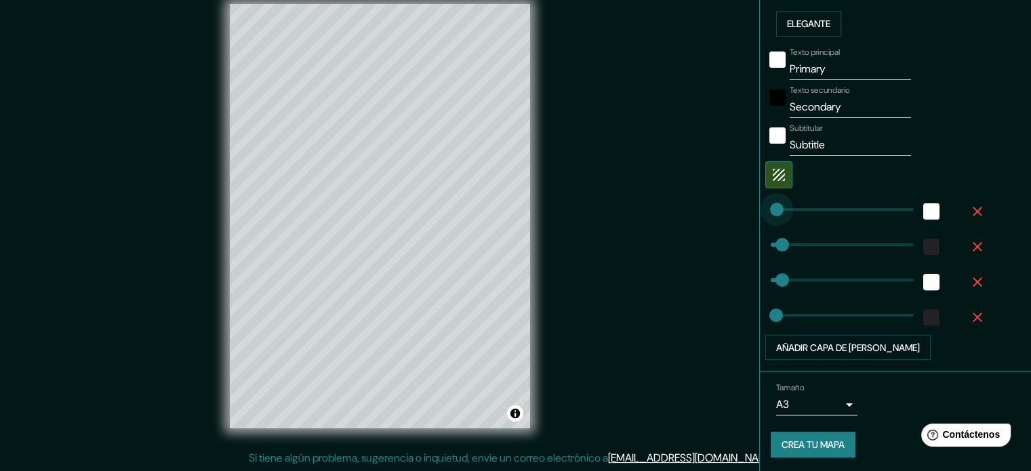
type input "0"
drag, startPoint x: 816, startPoint y: 205, endPoint x: 748, endPoint y: 207, distance: 68.5
type input "35"
type input "18"
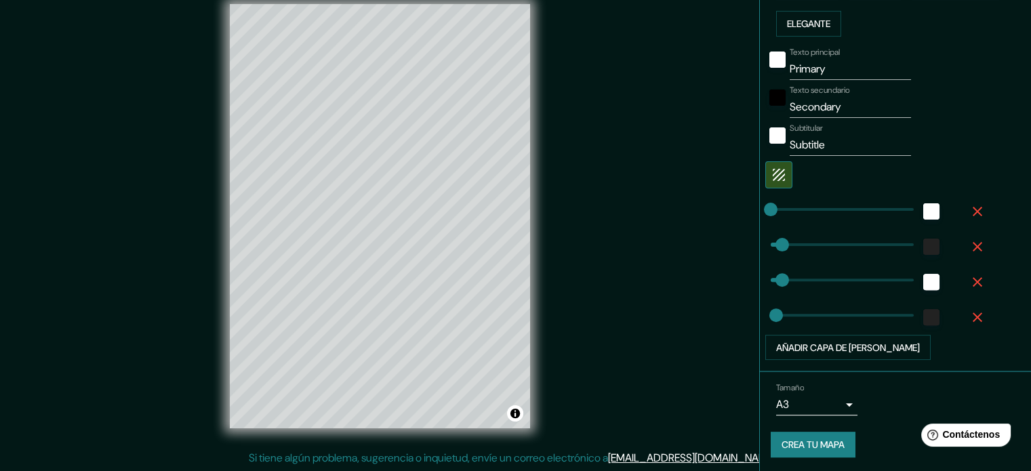
type input "0"
drag, startPoint x: 754, startPoint y: 238, endPoint x: 746, endPoint y: 238, distance: 8.8
type input "35"
type input "18"
type input "0"
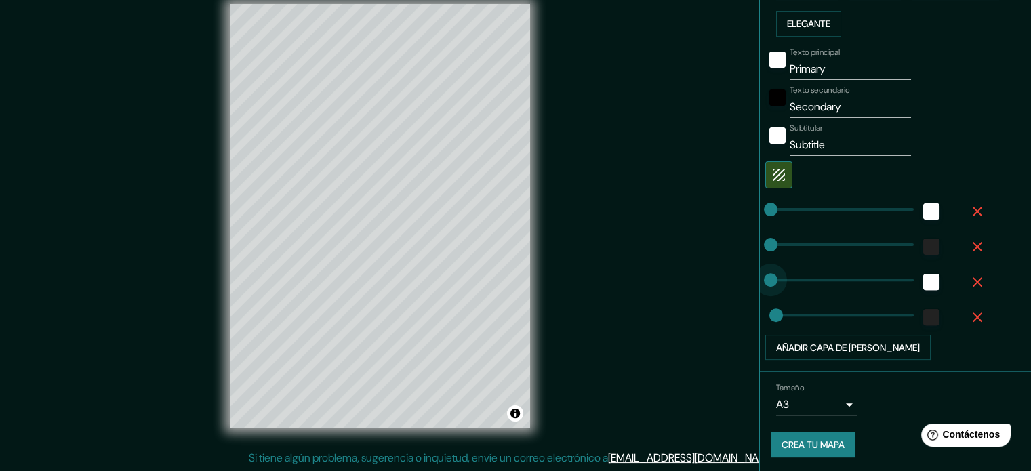
drag, startPoint x: 771, startPoint y: 272, endPoint x: 748, endPoint y: 273, distance: 22.4
type input "0"
drag, startPoint x: 760, startPoint y: 310, endPoint x: 744, endPoint y: 312, distance: 16.4
type input "0"
drag, startPoint x: 759, startPoint y: 284, endPoint x: 739, endPoint y: 283, distance: 20.4
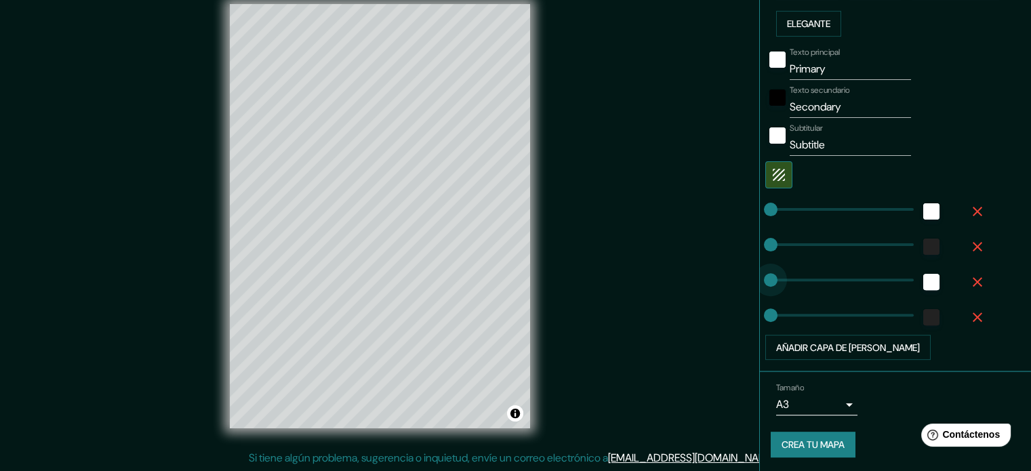
click at [739, 283] on div "Mappin Ubicación Chigorodó, Antioquia, Colombia Patas Estilo Disposición Borde …" at bounding box center [515, 226] width 1031 height 489
drag, startPoint x: 757, startPoint y: 241, endPoint x: 747, endPoint y: 241, distance: 10.2
click at [747, 241] on div "Mappin Ubicación Chigorodó, Antioquia, Colombia Patas Estilo Disposición Borde …" at bounding box center [515, 226] width 1031 height 489
type input "0"
drag, startPoint x: 762, startPoint y: 213, endPoint x: 744, endPoint y: 222, distance: 19.7
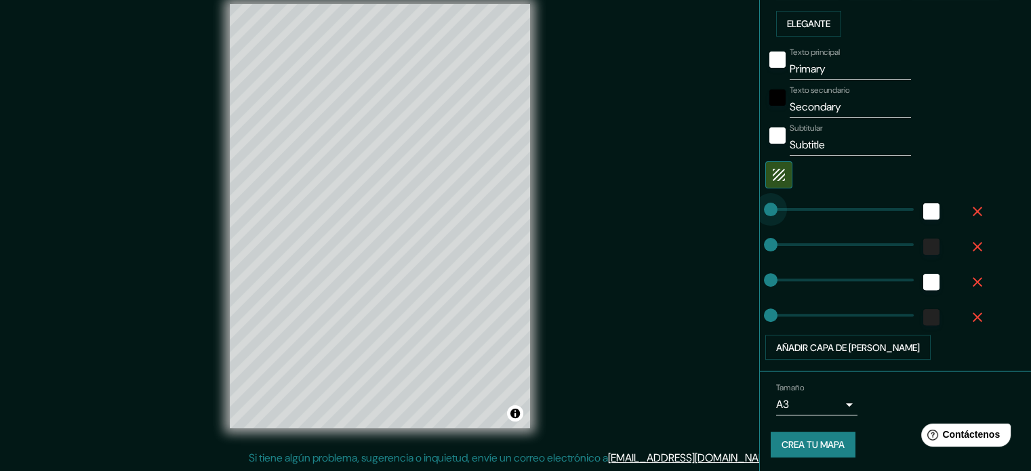
click at [744, 222] on div "Mappin Ubicación Chigorodó, Antioquia, Colombia Patas Estilo Disposición Borde …" at bounding box center [515, 226] width 1031 height 489
click at [851, 344] on font "Añadir capa de marco" at bounding box center [848, 348] width 144 height 12
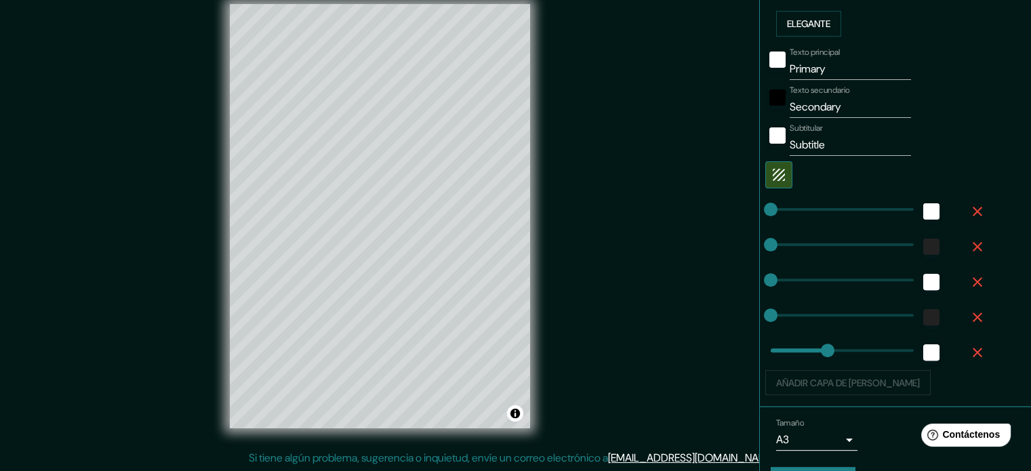
click at [853, 380] on div "Añadir capa de marco" at bounding box center [876, 383] width 222 height 26
type input "0"
drag, startPoint x: 809, startPoint y: 349, endPoint x: 729, endPoint y: 357, distance: 80.3
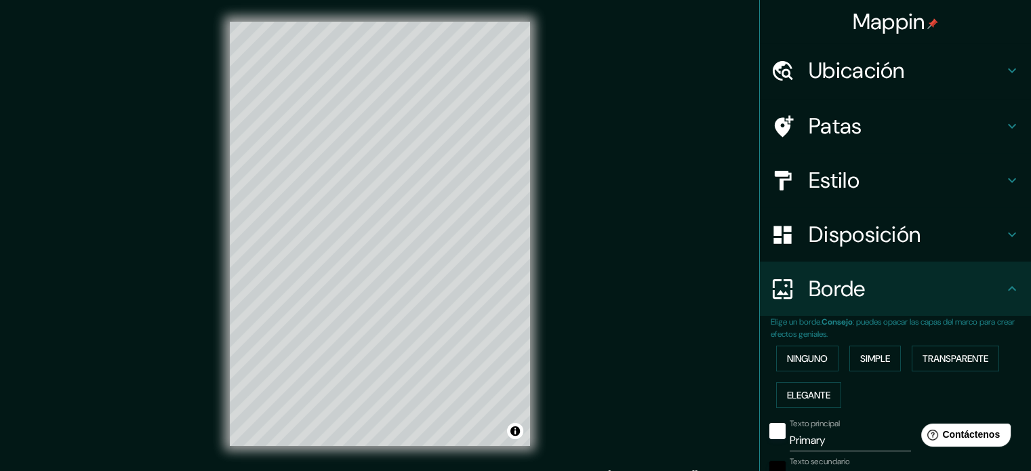
scroll to position [0, 0]
click at [861, 184] on h4 "Estilo" at bounding box center [906, 180] width 195 height 27
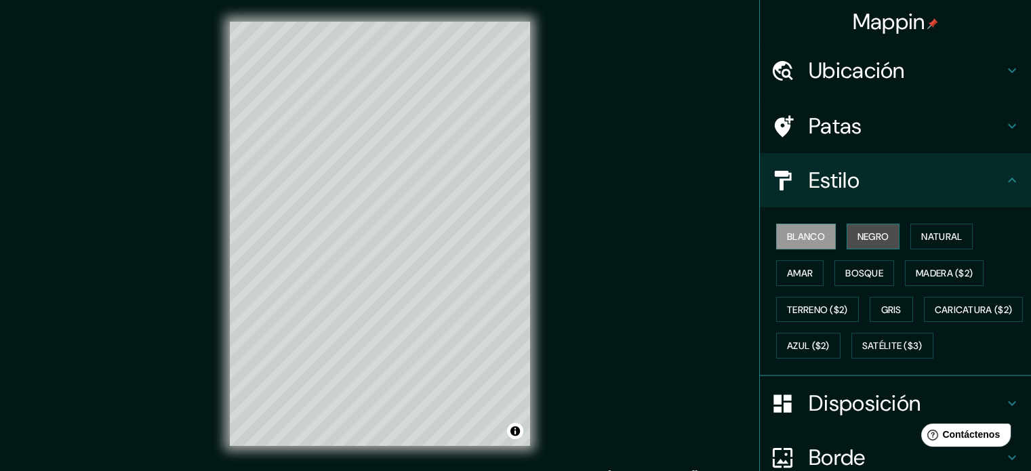
click at [857, 234] on font "Negro" at bounding box center [873, 236] width 32 height 12
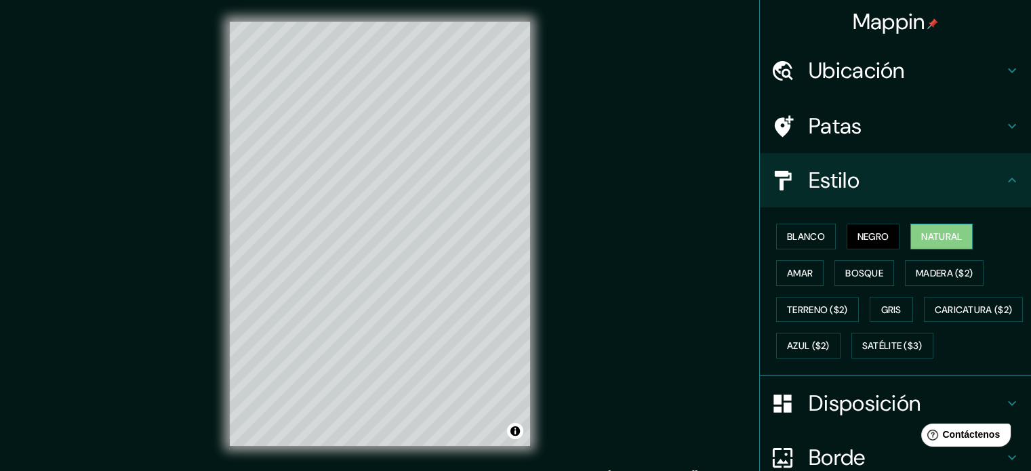
click at [930, 232] on font "Natural" at bounding box center [941, 236] width 41 height 12
click at [790, 274] on font "Amar" at bounding box center [800, 273] width 26 height 12
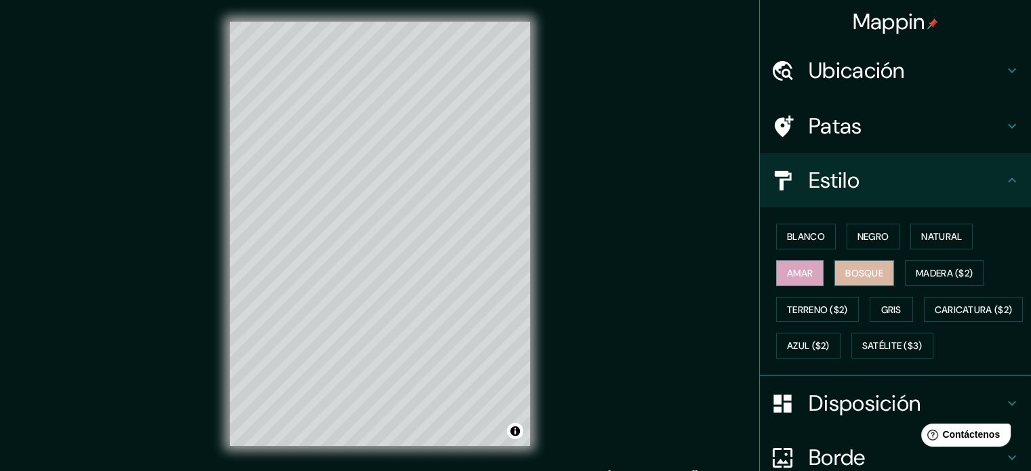
click at [862, 277] on font "Bosque" at bounding box center [864, 273] width 38 height 12
click at [923, 273] on font "Madera ($2)" at bounding box center [944, 273] width 57 height 12
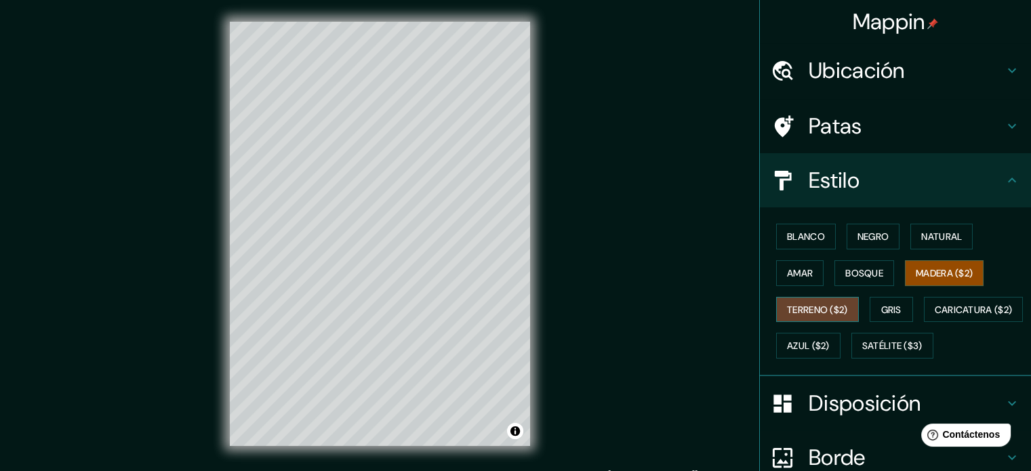
click at [796, 312] on font "Terreno ($2)" at bounding box center [817, 310] width 61 height 12
click at [886, 307] on font "Gris" at bounding box center [891, 310] width 20 height 12
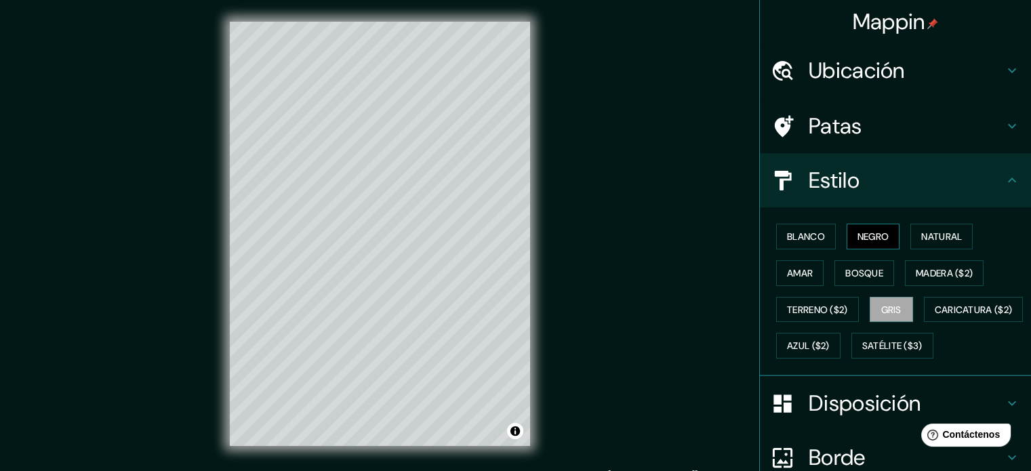
click at [870, 244] on font "Negro" at bounding box center [873, 237] width 32 height 18
click at [374, 241] on div at bounding box center [373, 242] width 11 height 11
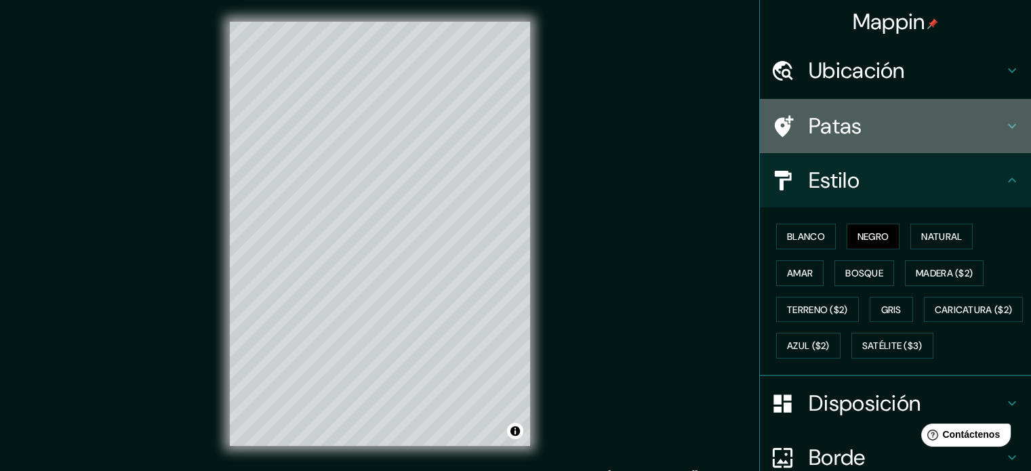
click at [876, 134] on h4 "Patas" at bounding box center [906, 126] width 195 height 27
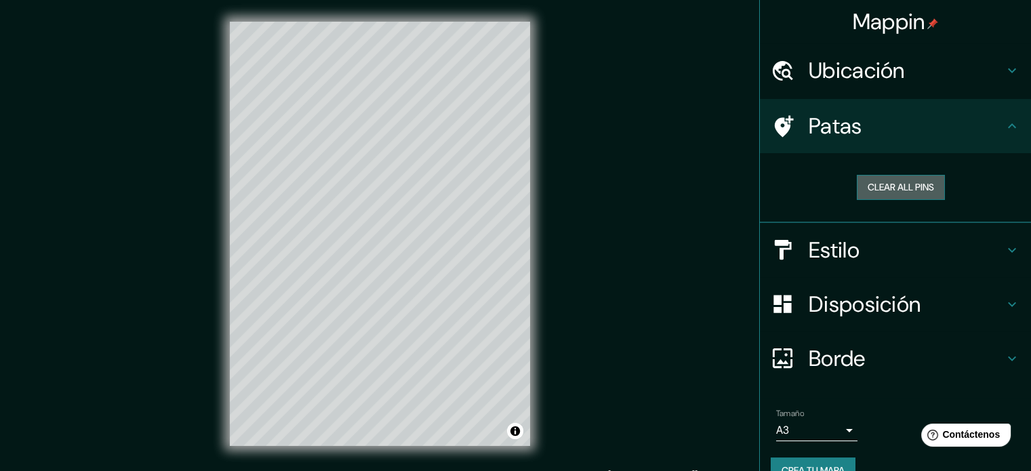
click at [868, 188] on button "Clear all pins" at bounding box center [901, 187] width 88 height 25
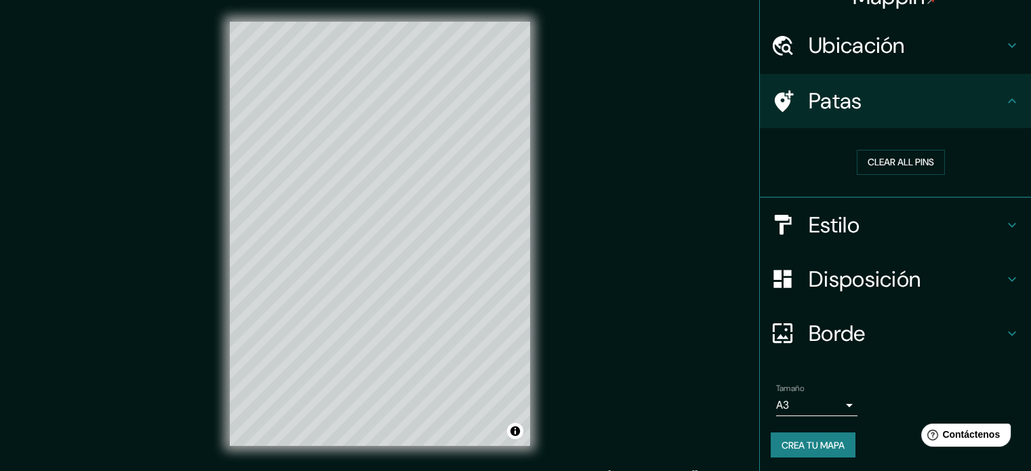
scroll to position [26, 0]
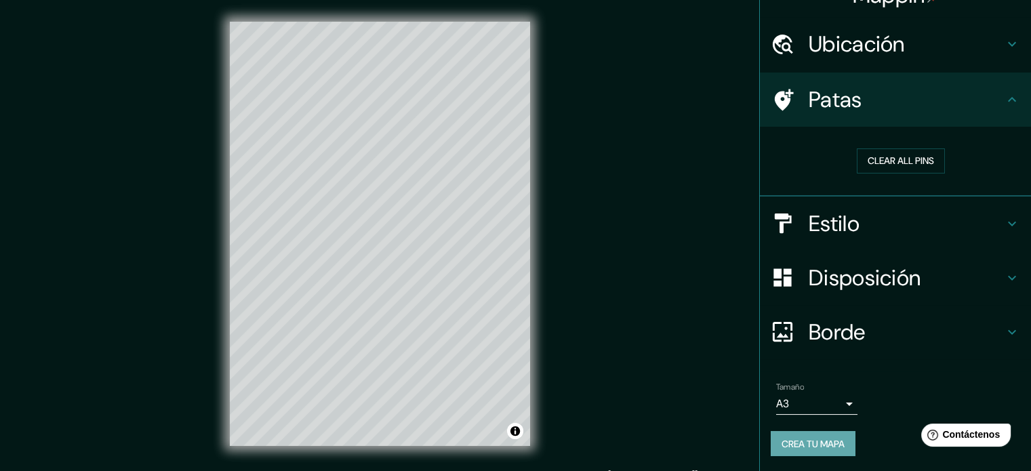
click at [811, 443] on font "Crea tu mapa" at bounding box center [812, 444] width 63 height 12
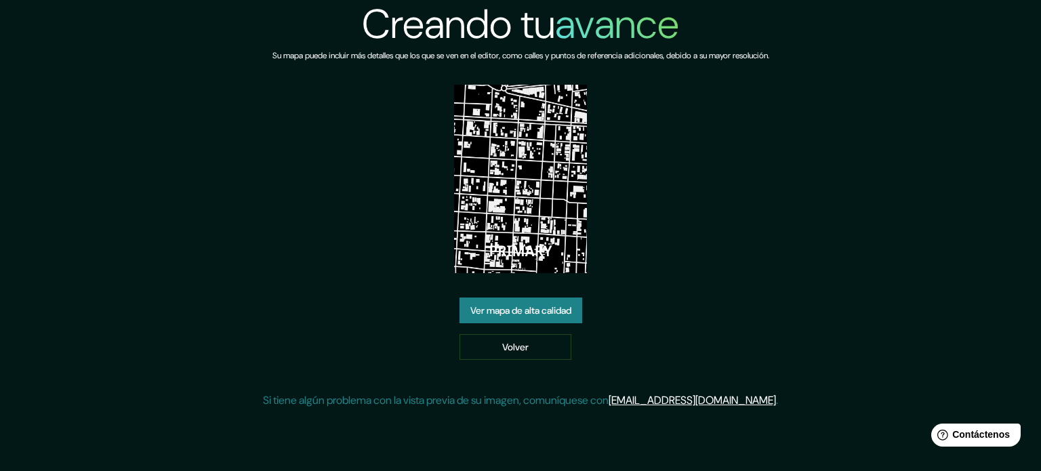
click at [507, 314] on font "Ver mapa de alta calidad" at bounding box center [520, 310] width 101 height 12
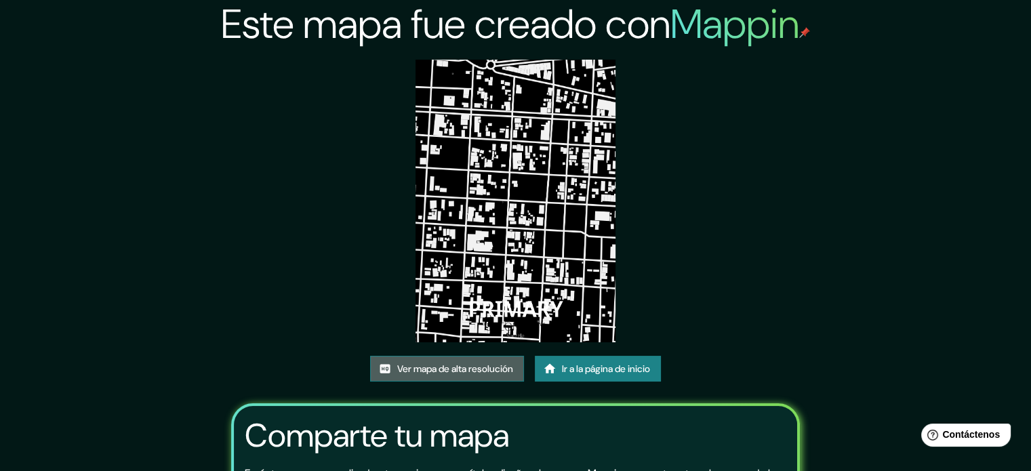
click at [447, 369] on font "Ver mapa de alta resolución" at bounding box center [455, 369] width 116 height 12
